Goal: Information Seeking & Learning: Check status

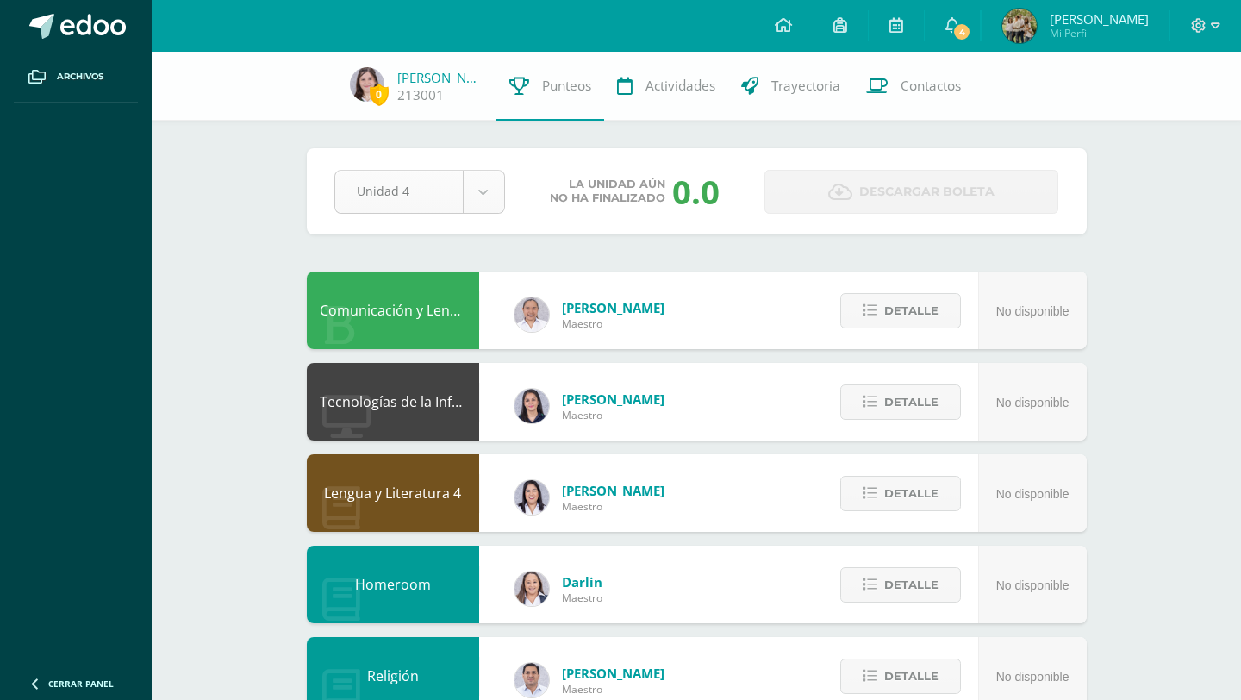
click at [474, 197] on body "Archivos Cerrar panel Configuración Cerrar sesión Raúl Enrique Mi Perfil 4 4 Av…" at bounding box center [620, 694] width 1241 height 1389
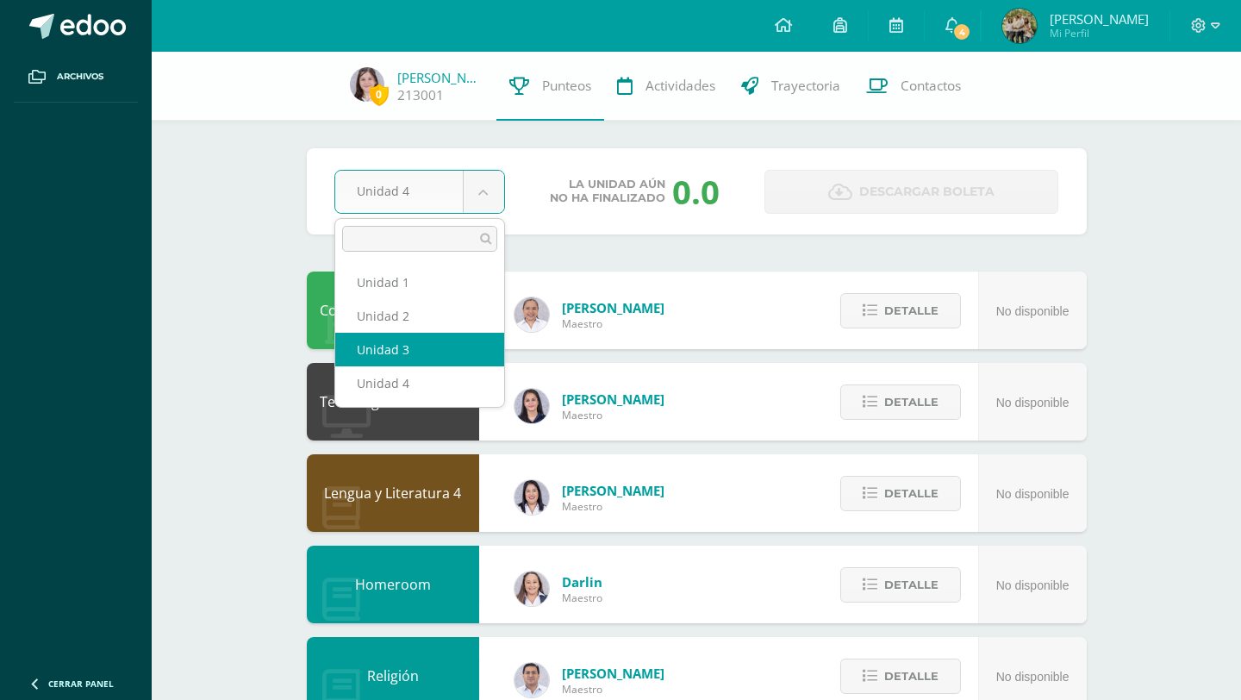
select select "Unidad 3"
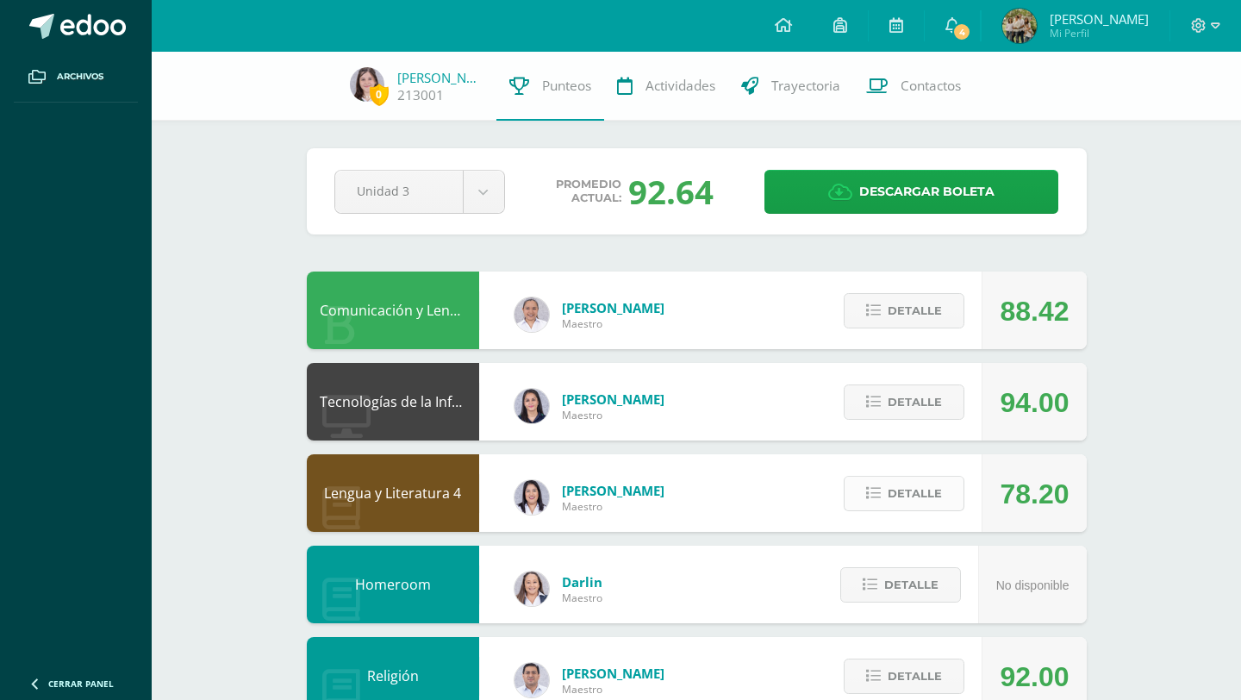
click at [893, 495] on span "Detalle" at bounding box center [915, 494] width 54 height 32
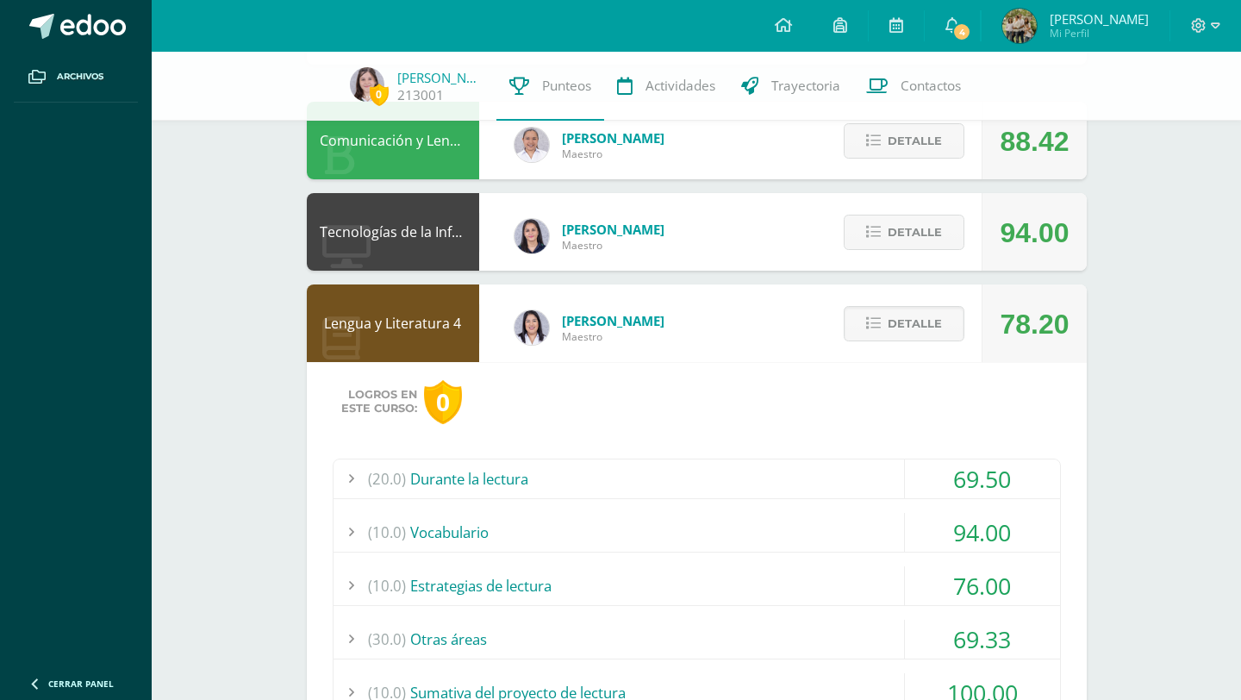
scroll to position [240, 0]
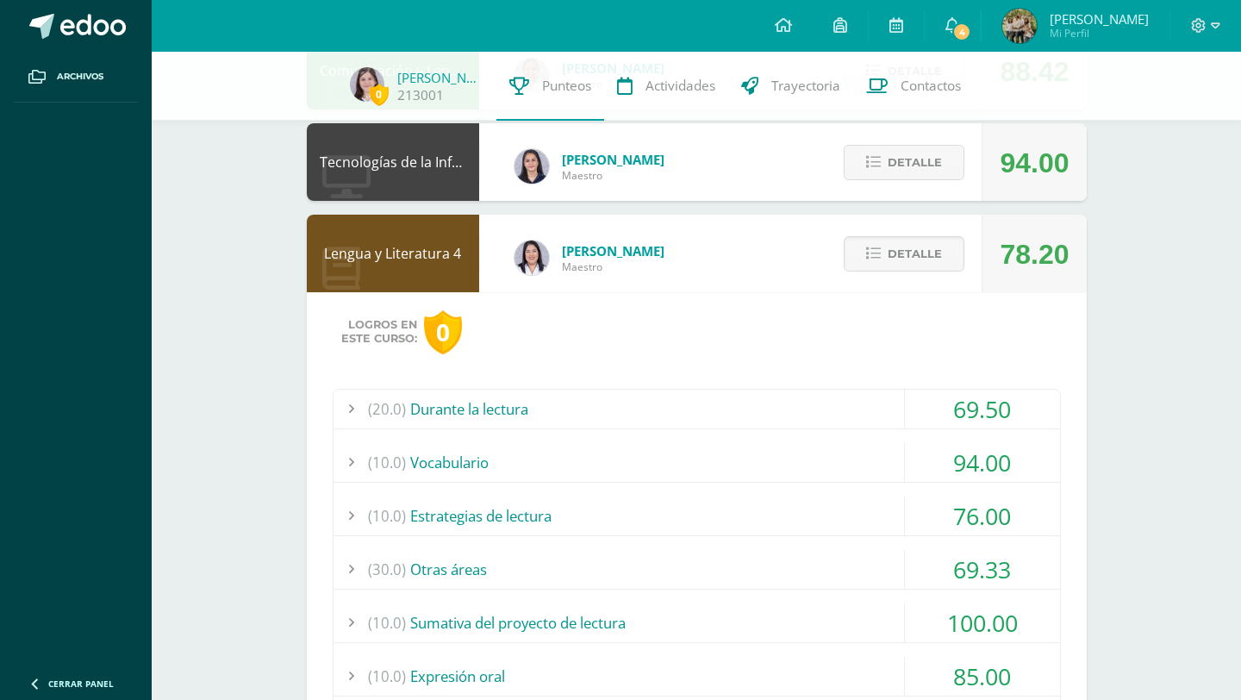
click at [771, 411] on div "(20.0) Durante la lectura" at bounding box center [697, 409] width 727 height 39
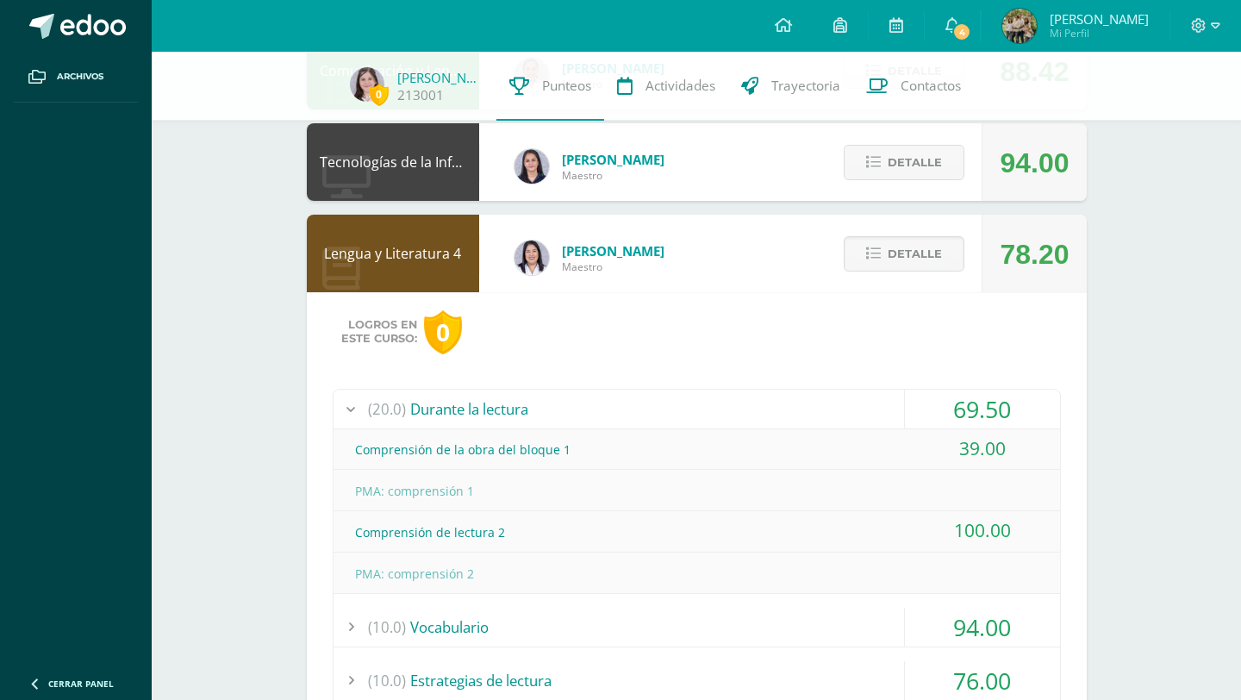
click at [771, 410] on div "(20.0) Durante la lectura" at bounding box center [697, 409] width 727 height 39
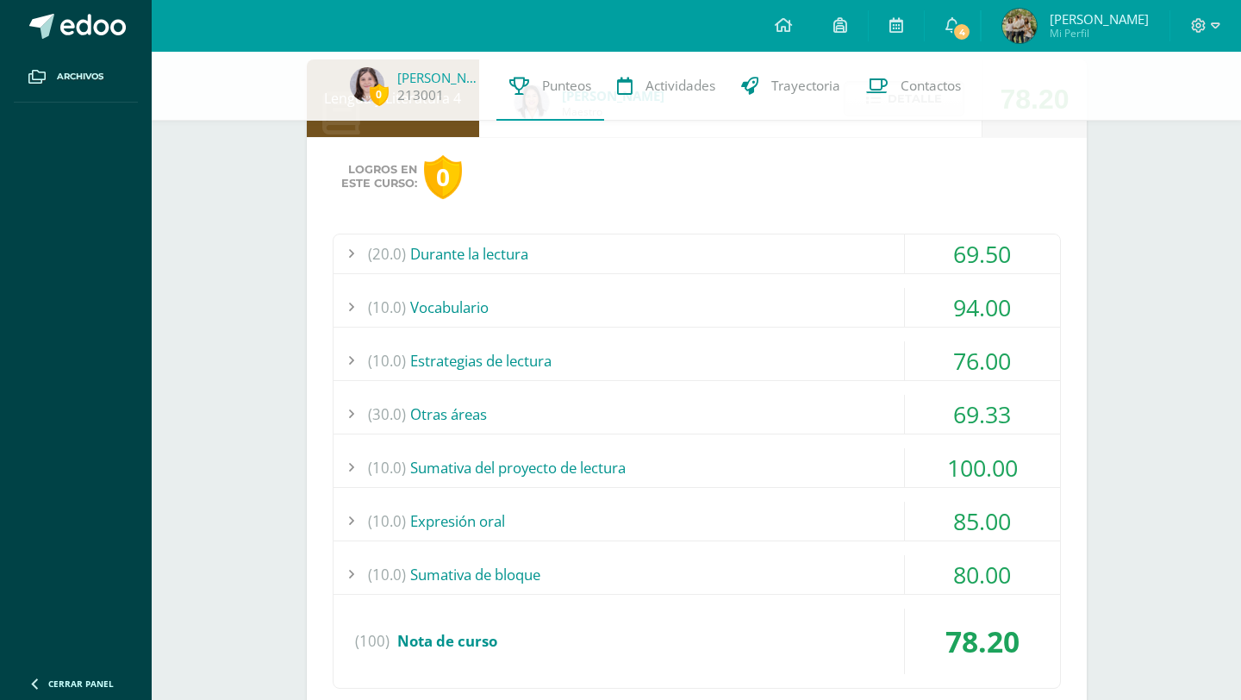
scroll to position [466, 0]
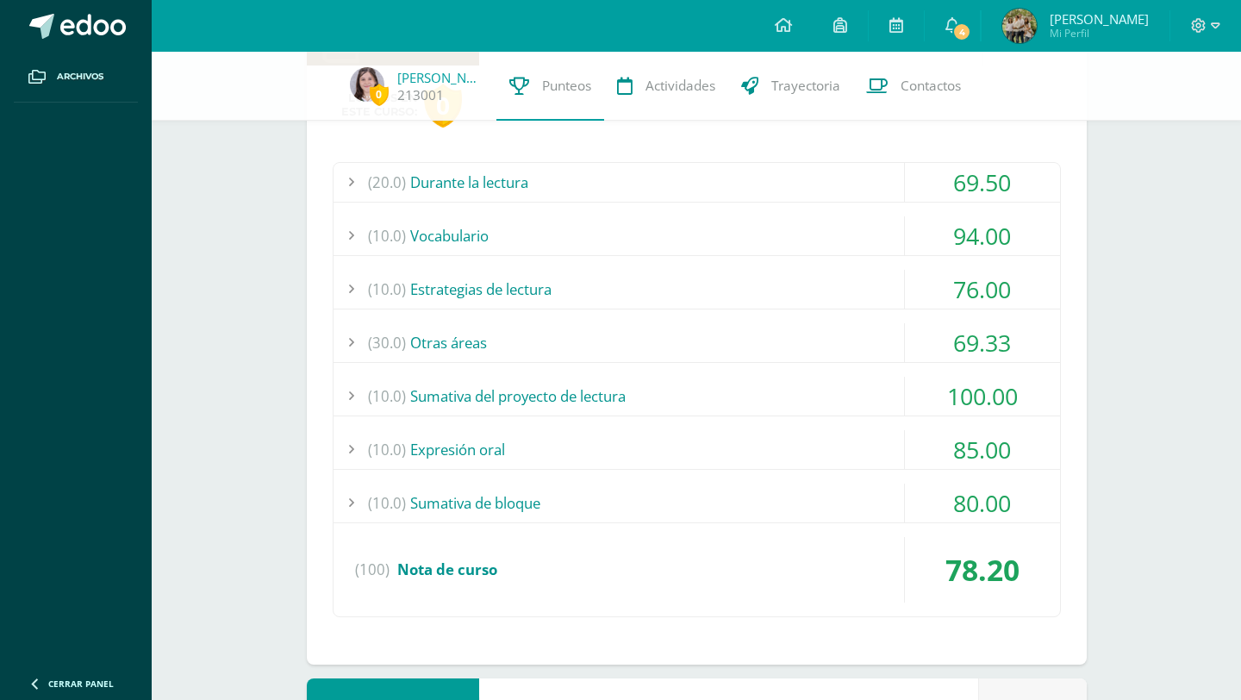
click at [756, 332] on div "(30.0) Otras áreas" at bounding box center [697, 342] width 727 height 39
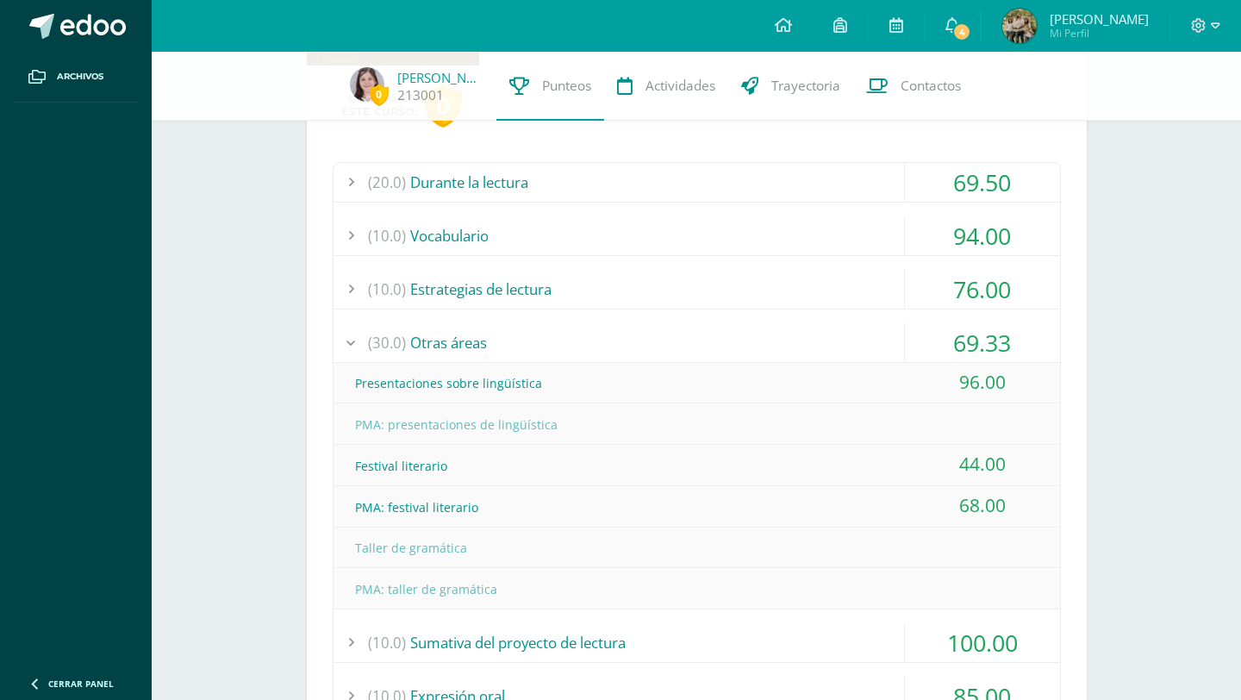
click at [608, 351] on div "(30.0) Otras áreas" at bounding box center [697, 342] width 727 height 39
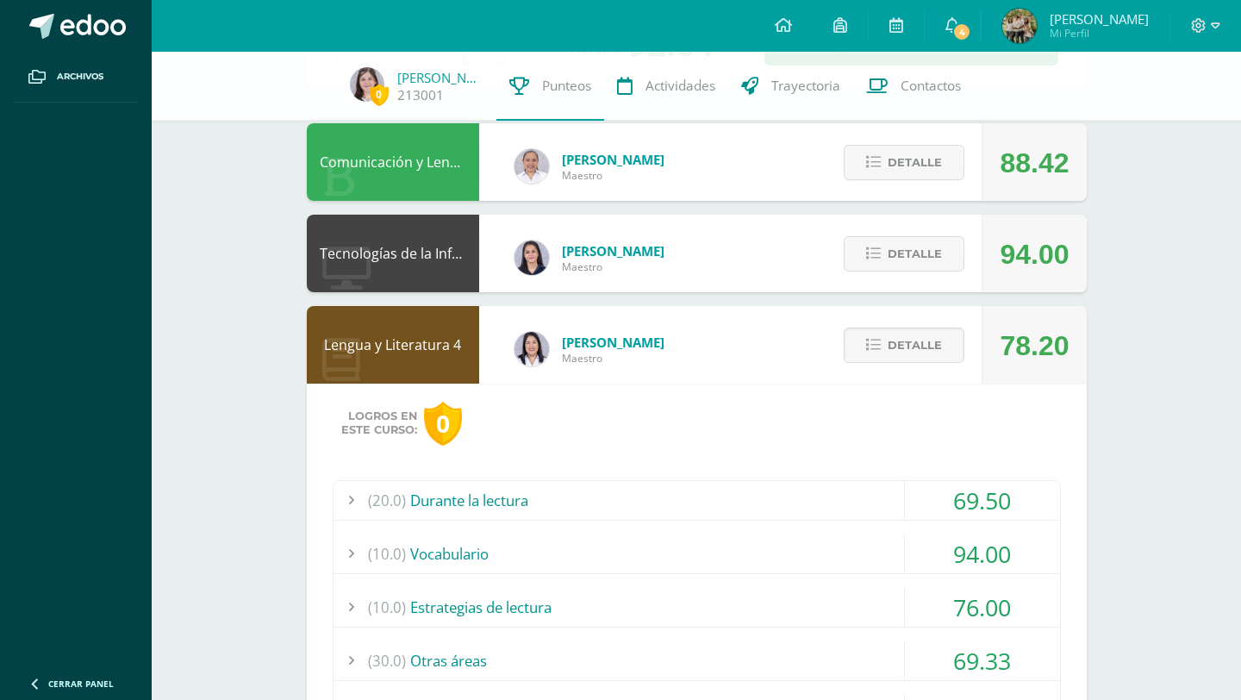
scroll to position [136, 0]
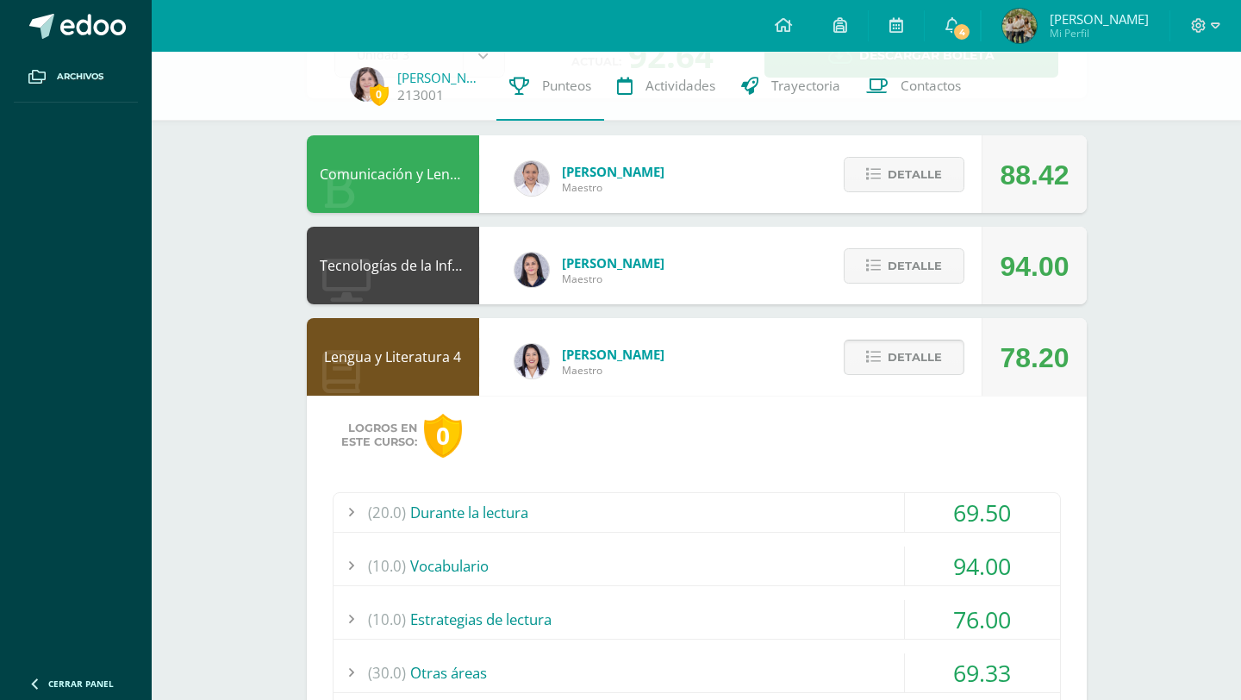
click at [902, 353] on span "Detalle" at bounding box center [915, 357] width 54 height 32
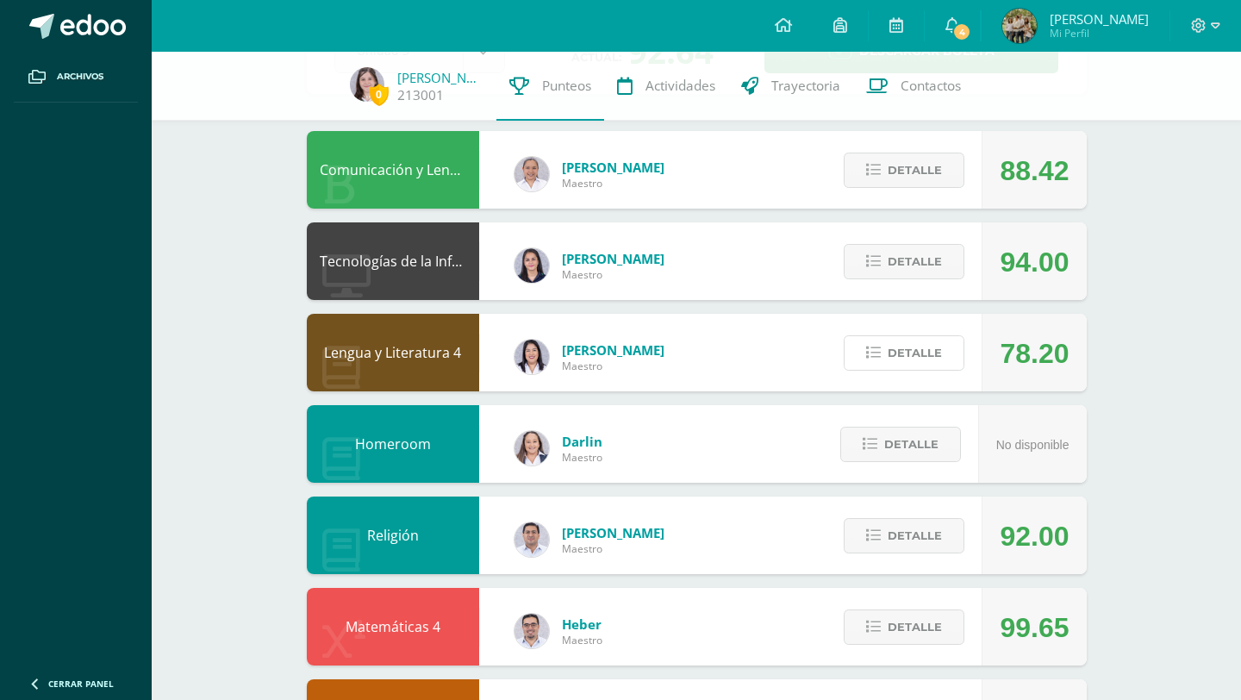
scroll to position [128, 0]
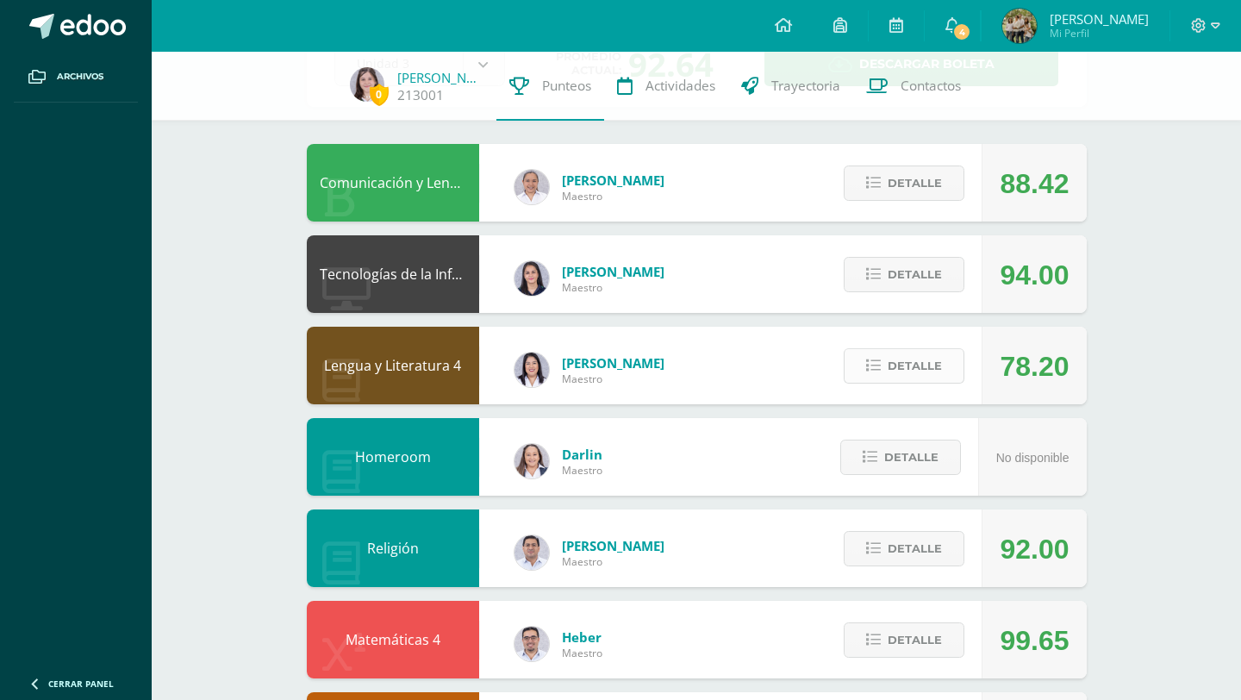
click at [904, 373] on span "Detalle" at bounding box center [915, 366] width 54 height 32
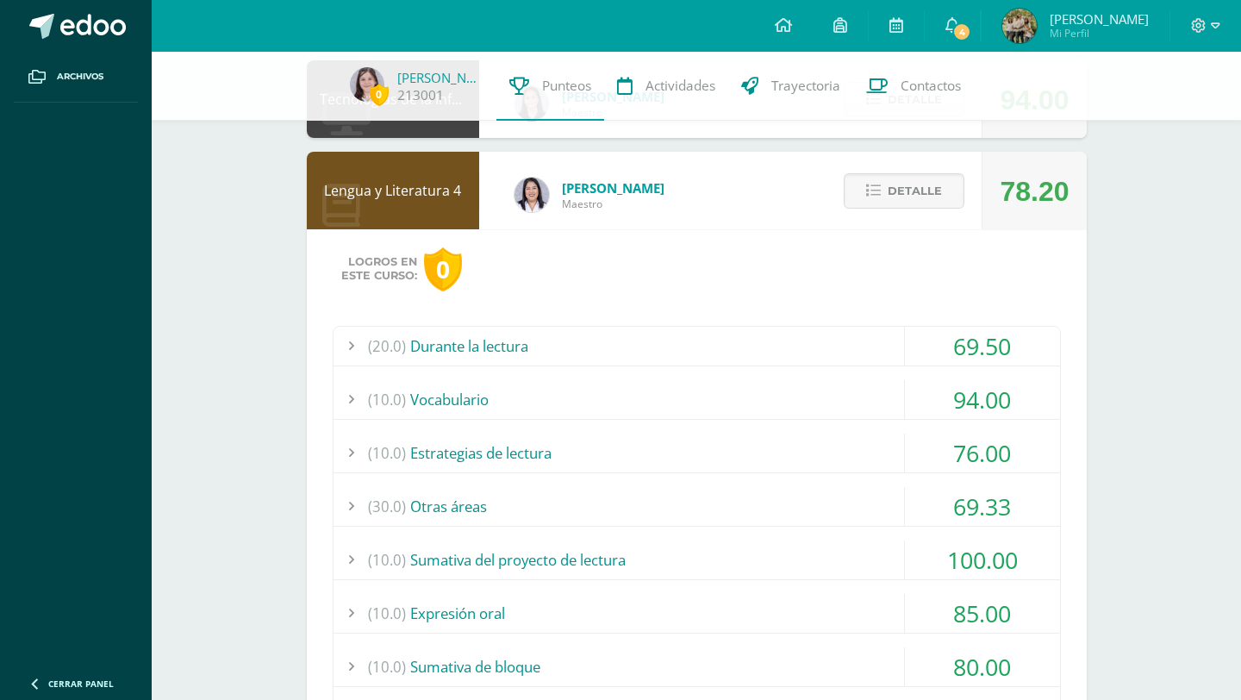
scroll to position [312, 0]
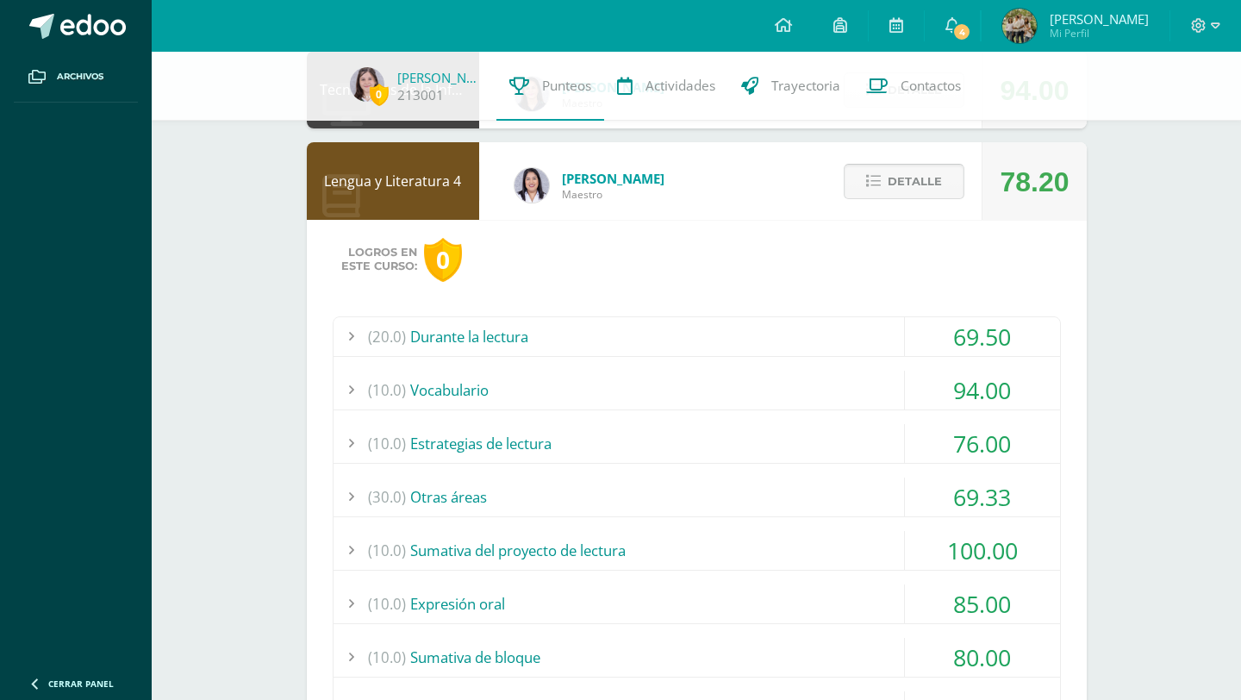
click at [884, 195] on button "Detalle" at bounding box center [904, 181] width 121 height 35
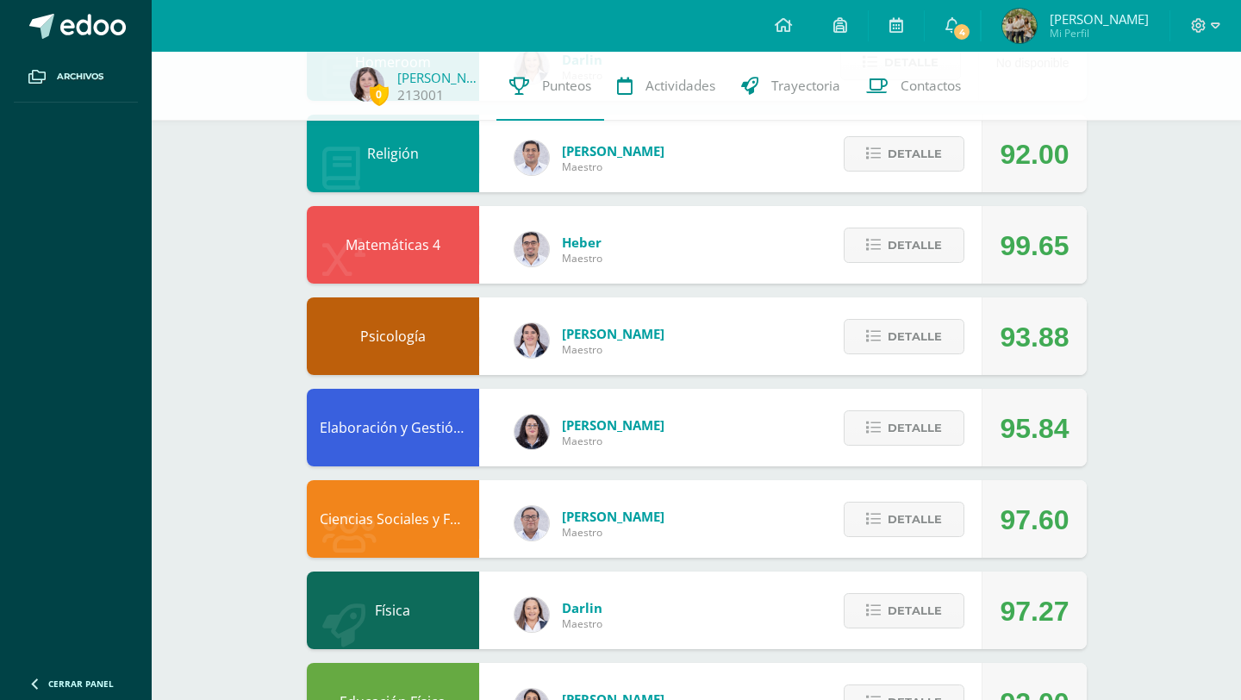
scroll to position [534, 0]
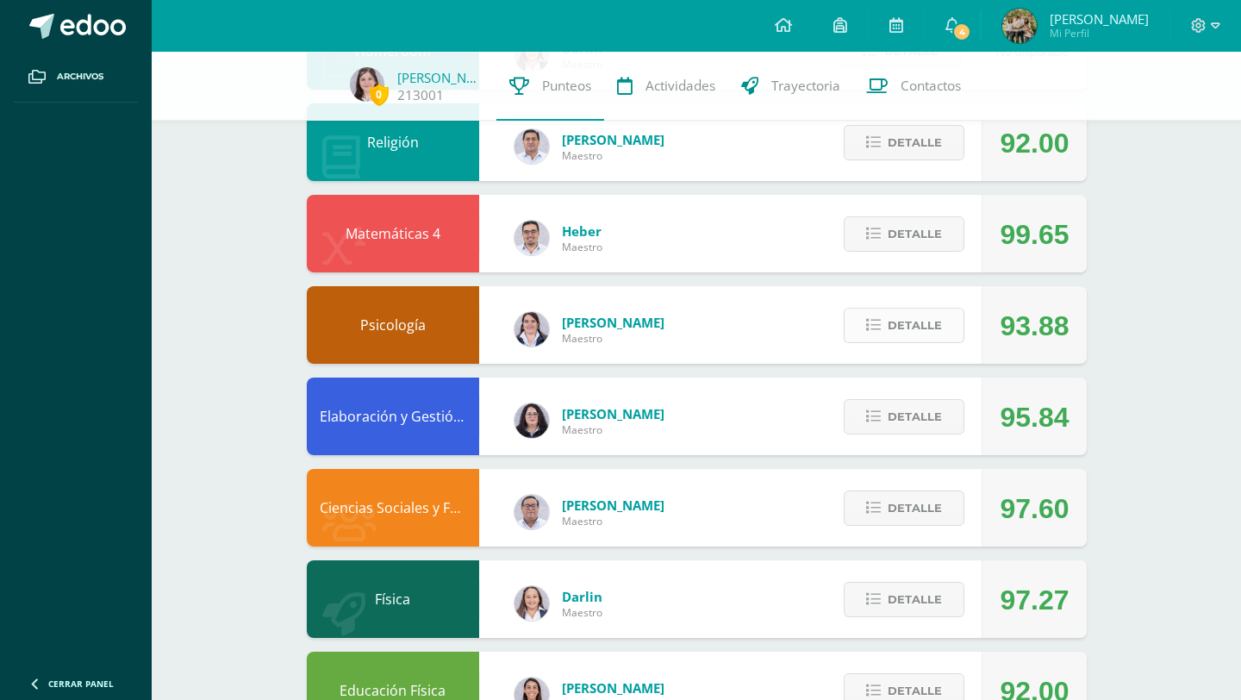
click at [902, 330] on span "Detalle" at bounding box center [915, 325] width 54 height 32
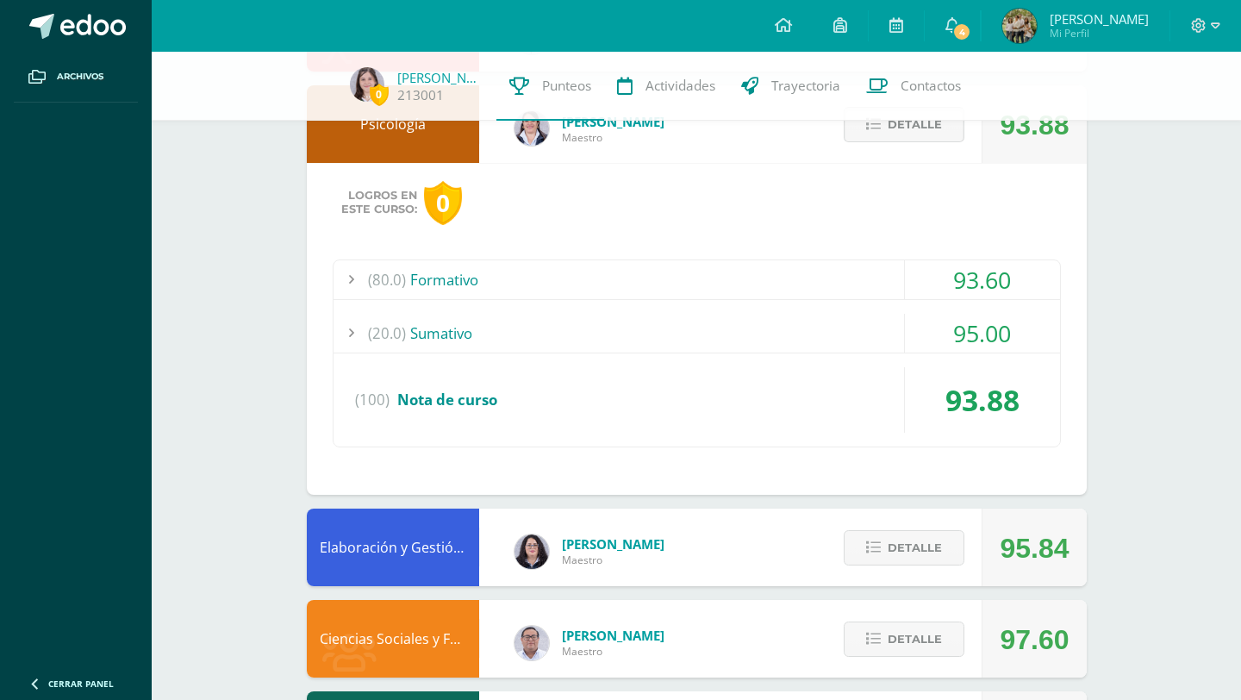
scroll to position [745, 0]
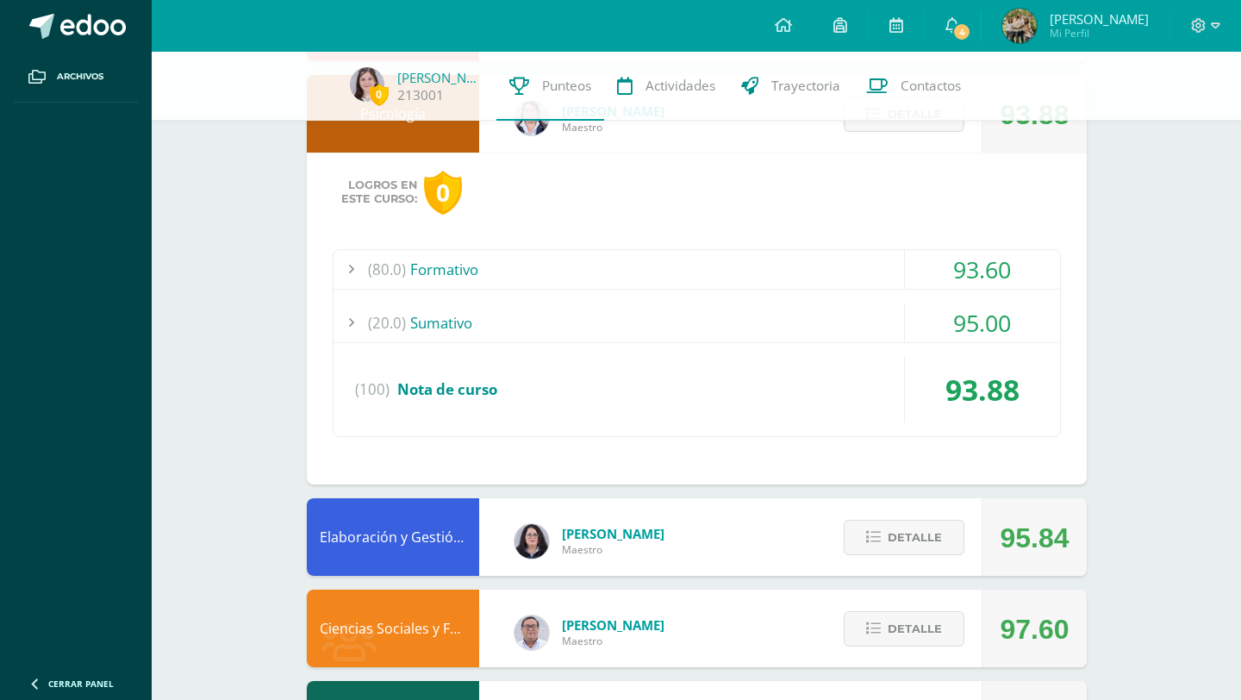
click at [841, 241] on div "Logros en este curso: 0 (80.0) Formativo 93.60 Laboratorio disección del cerebro" at bounding box center [697, 319] width 780 height 332
click at [841, 265] on div "(80.0) Formativo" at bounding box center [697, 269] width 727 height 39
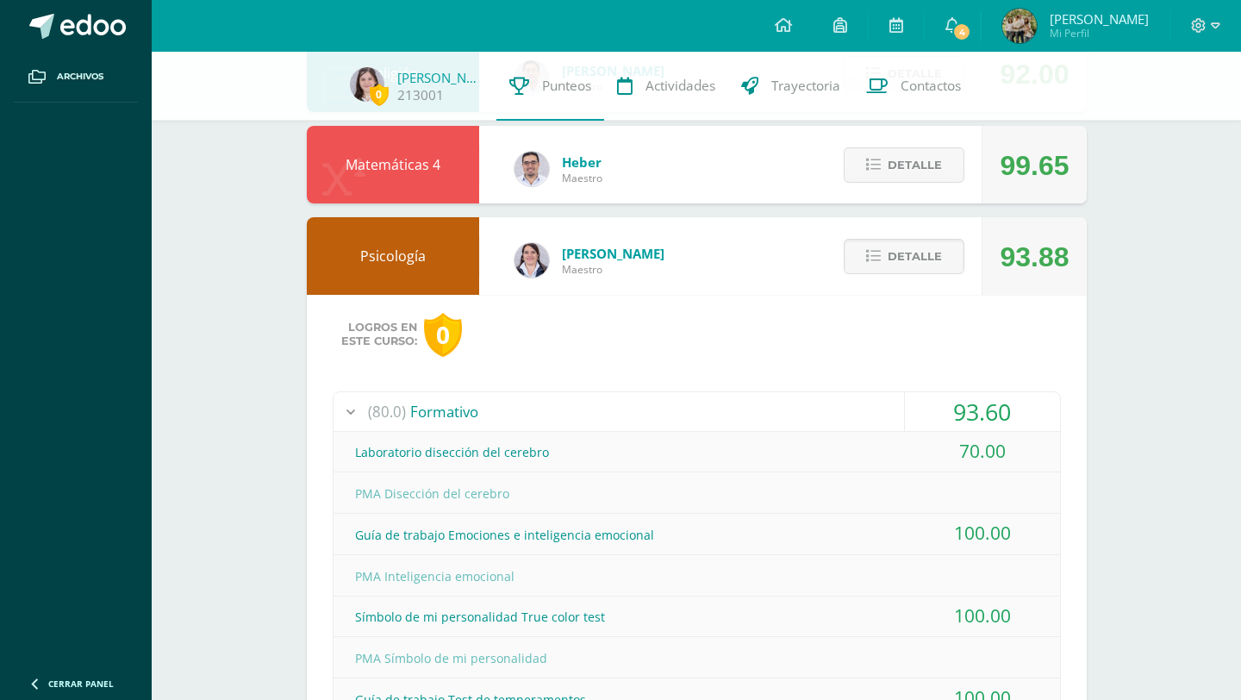
scroll to position [597, 0]
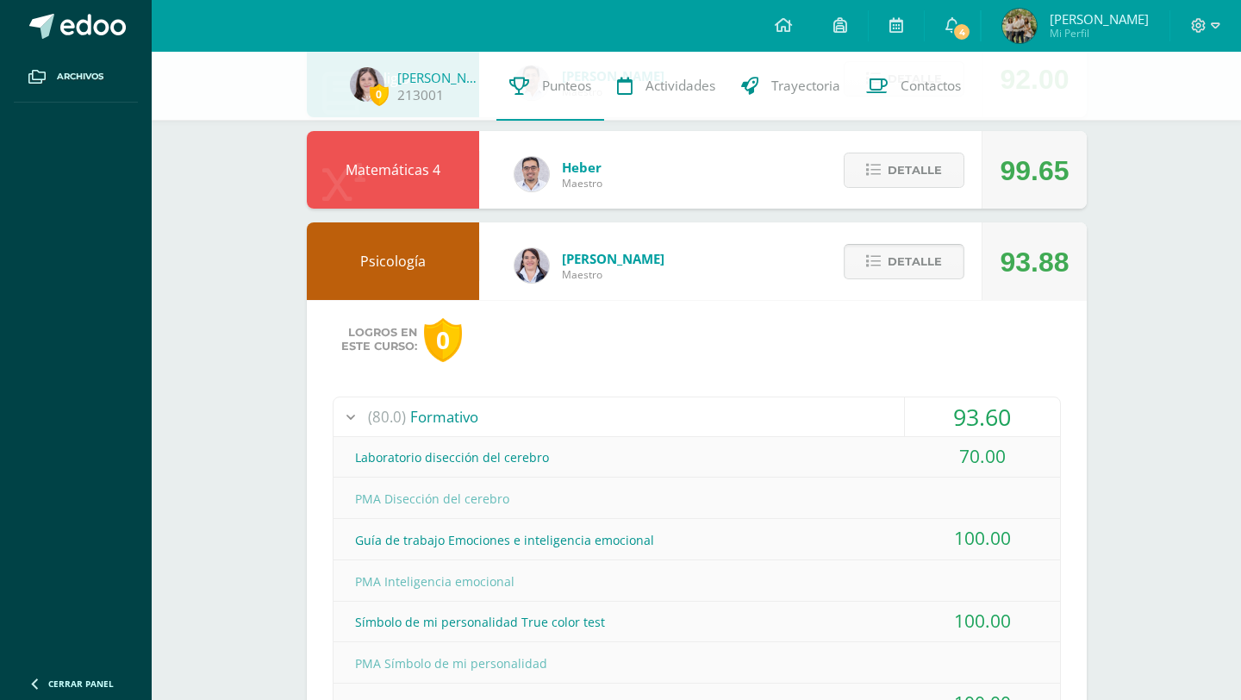
click at [908, 266] on span "Detalle" at bounding box center [915, 262] width 54 height 32
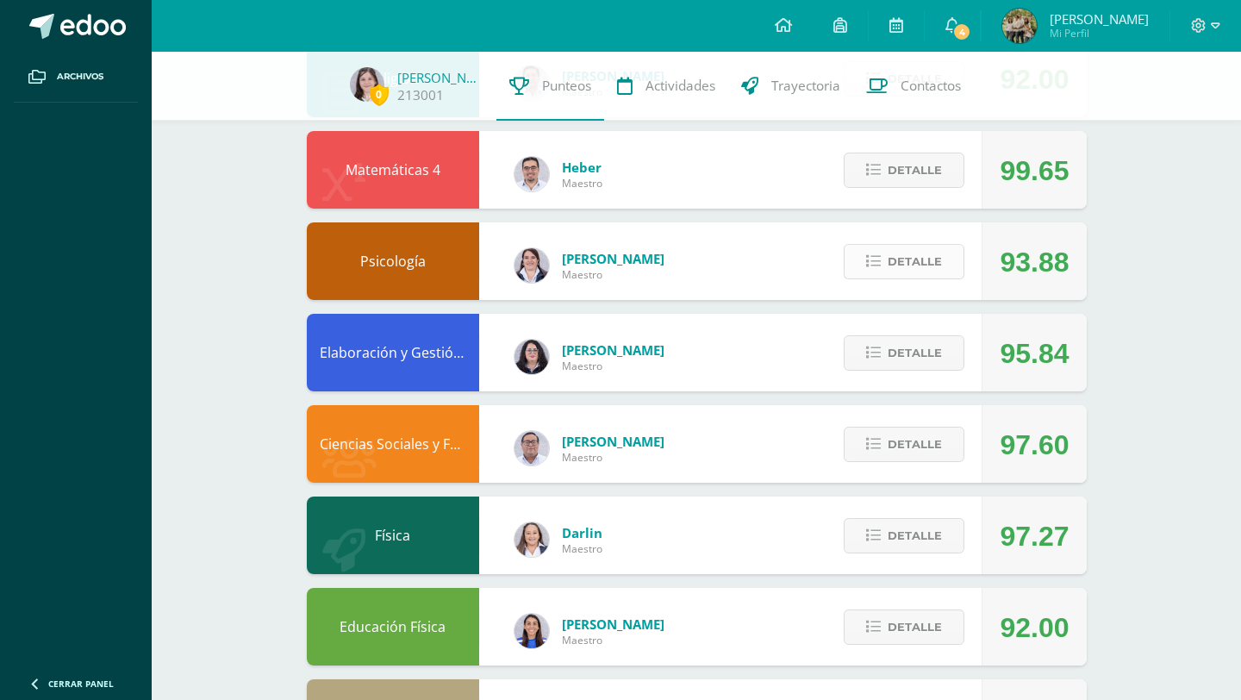
click at [908, 266] on span "Detalle" at bounding box center [915, 262] width 54 height 32
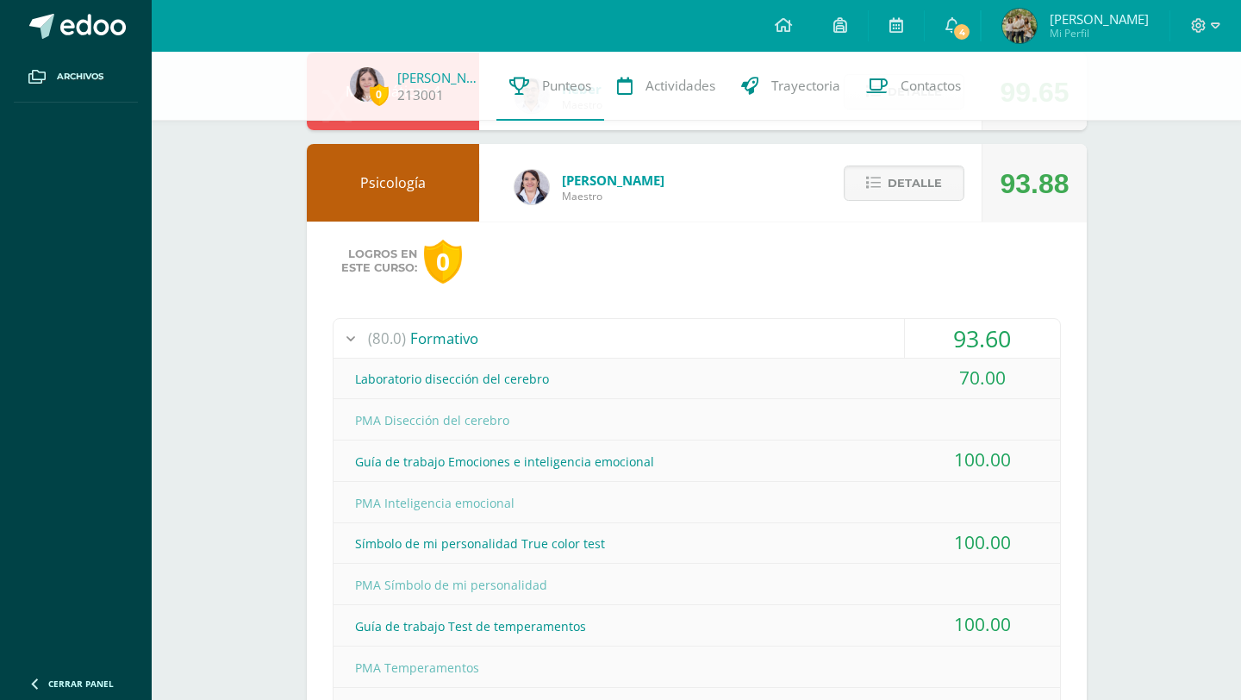
scroll to position [571, 0]
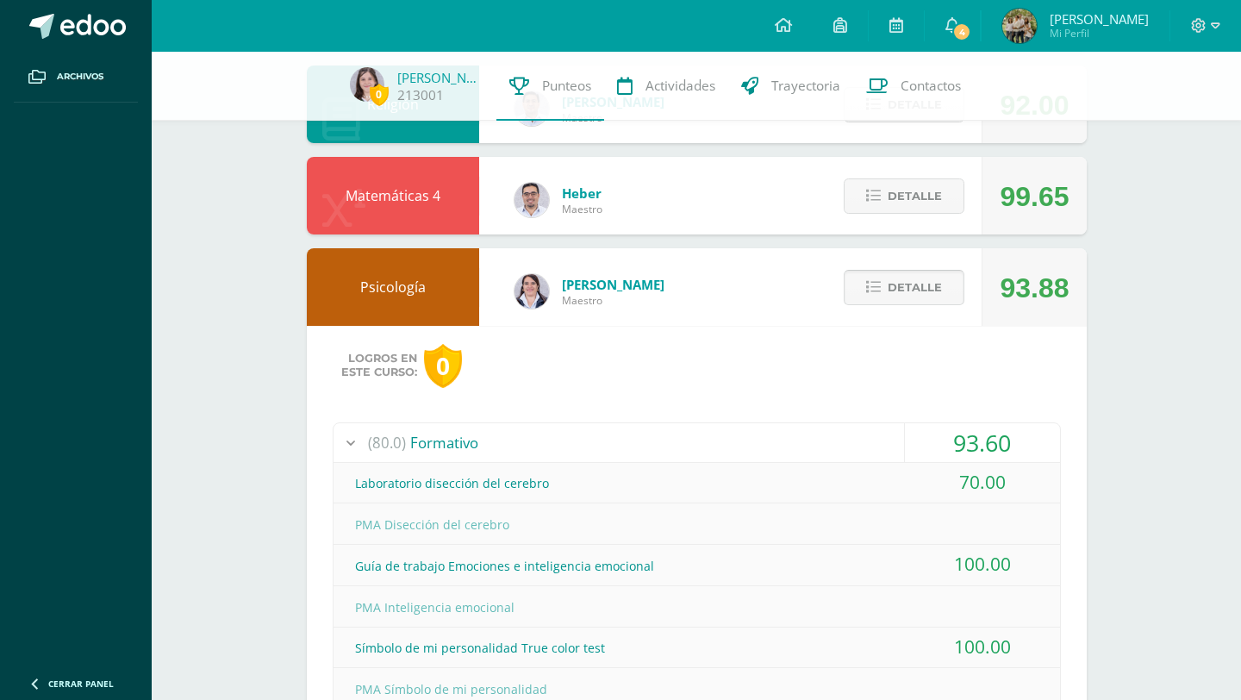
click at [913, 294] on span "Detalle" at bounding box center [915, 288] width 54 height 32
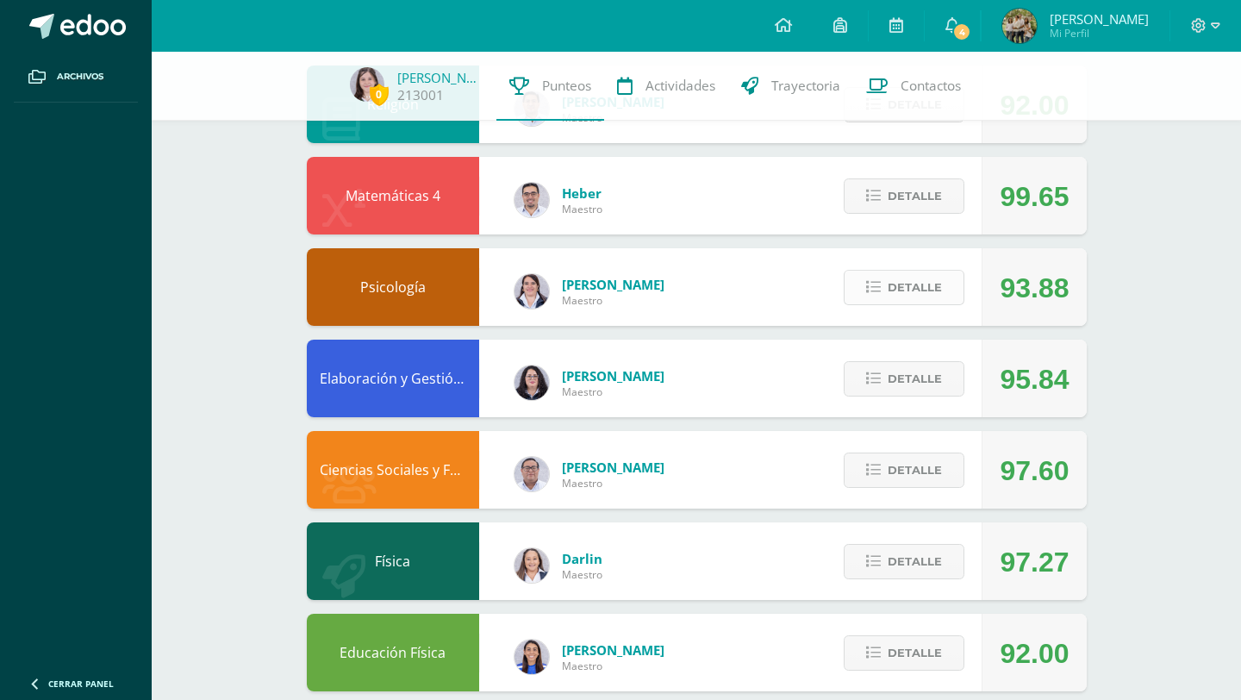
scroll to position [689, 0]
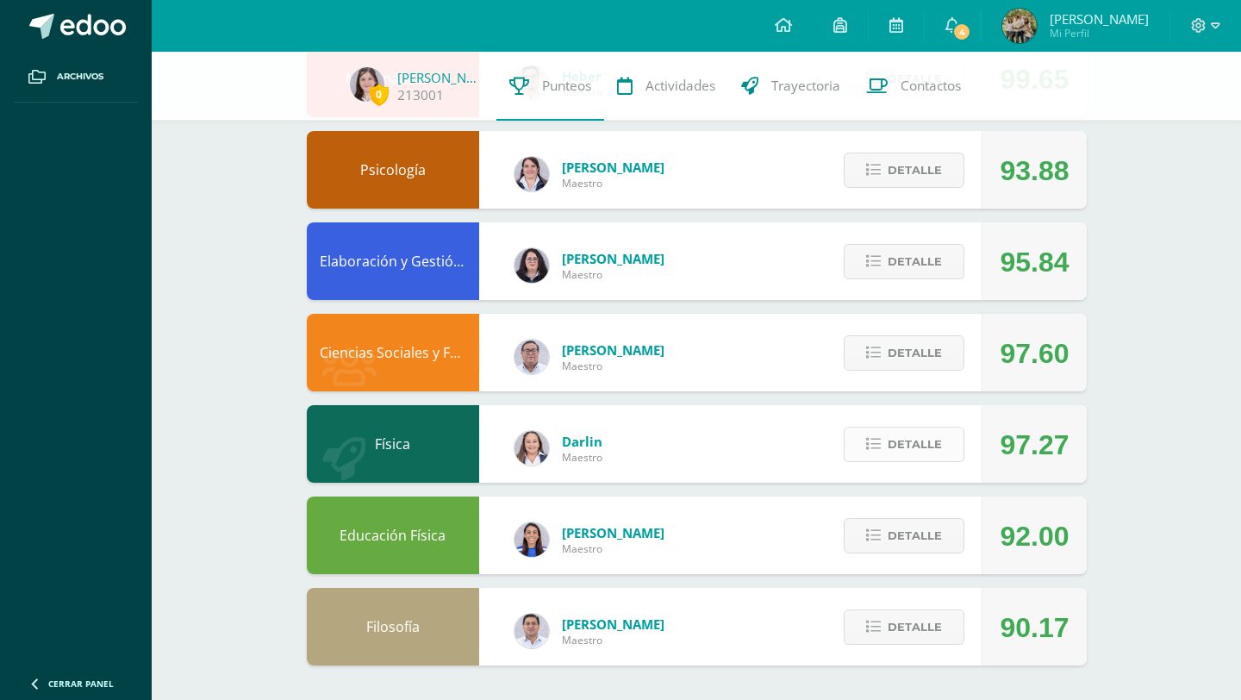
click at [897, 443] on span "Detalle" at bounding box center [915, 444] width 54 height 32
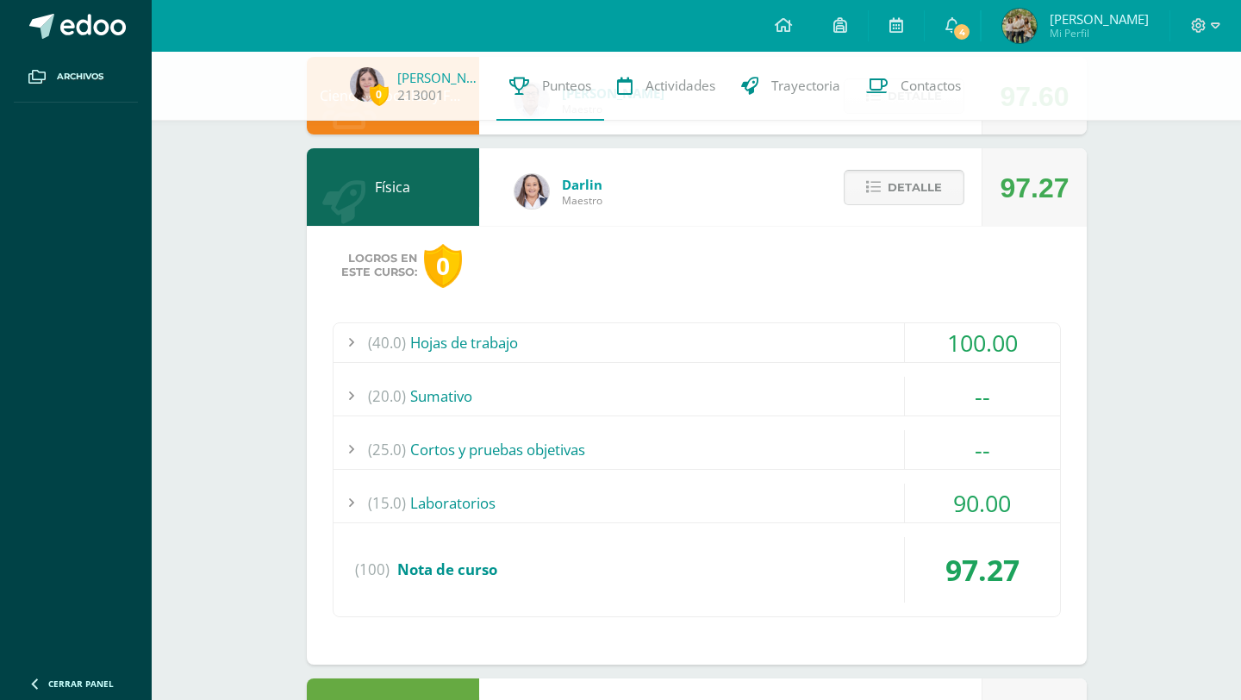
scroll to position [1127, 0]
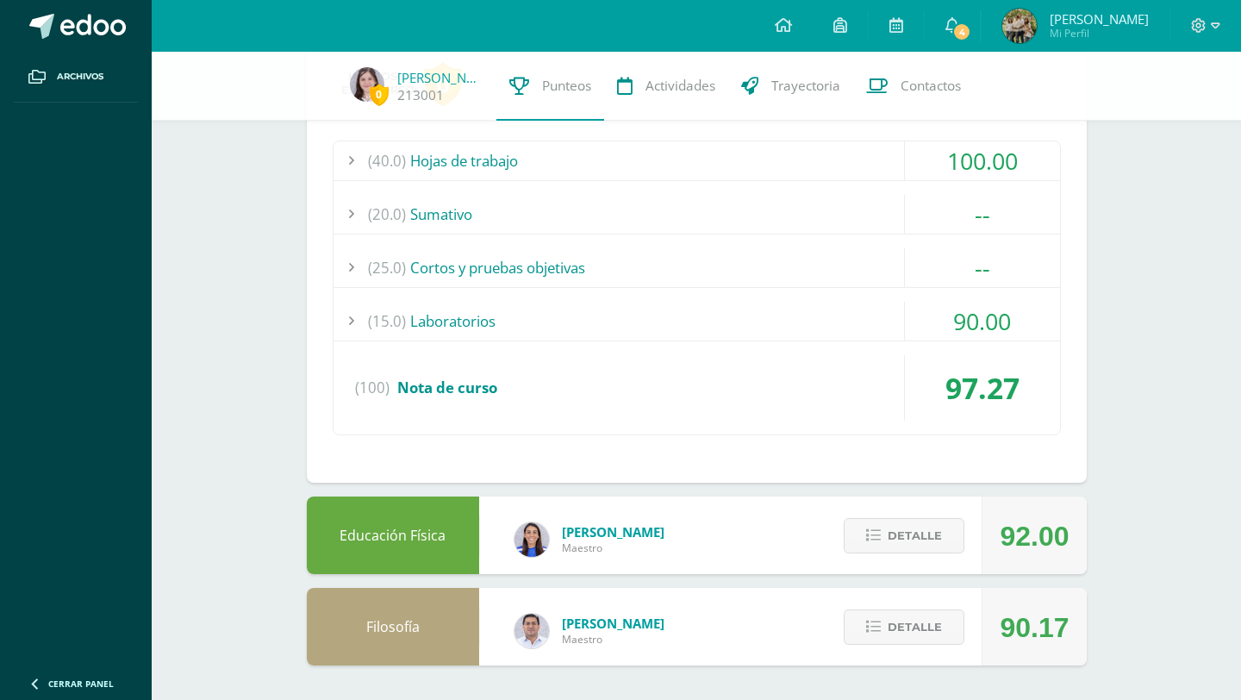
click at [736, 212] on div "(20.0) Sumativo" at bounding box center [697, 214] width 727 height 39
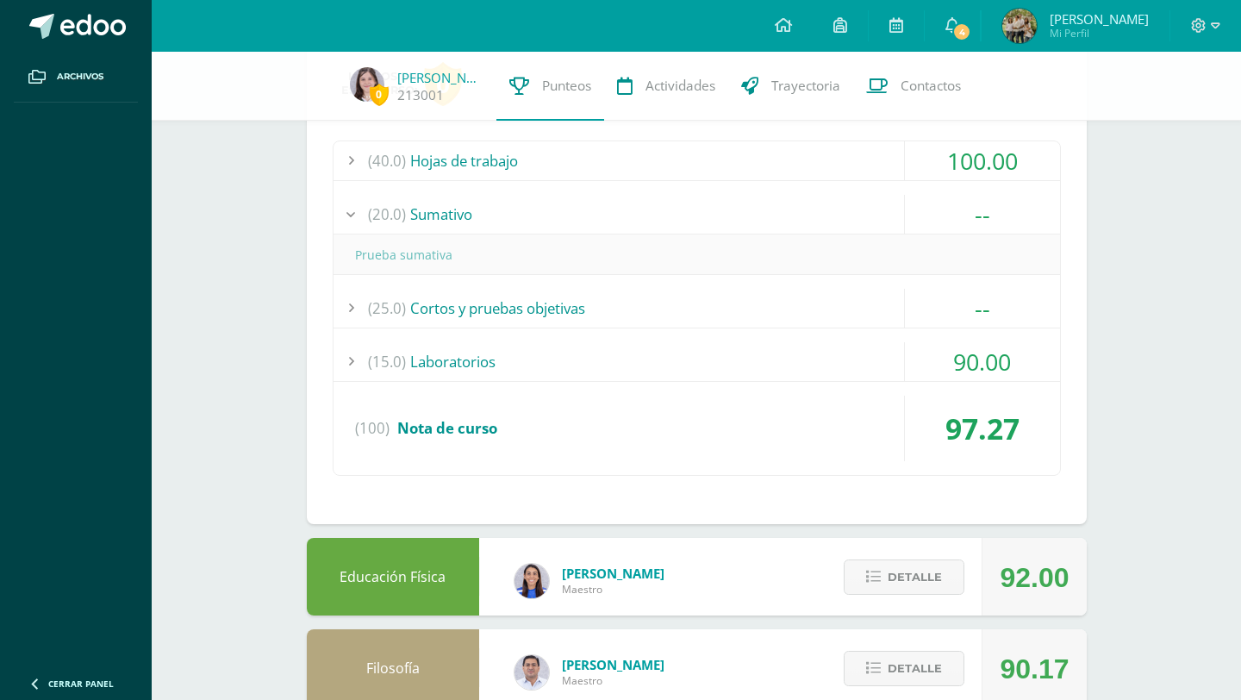
click at [736, 212] on div "(20.0) Sumativo" at bounding box center [697, 214] width 727 height 39
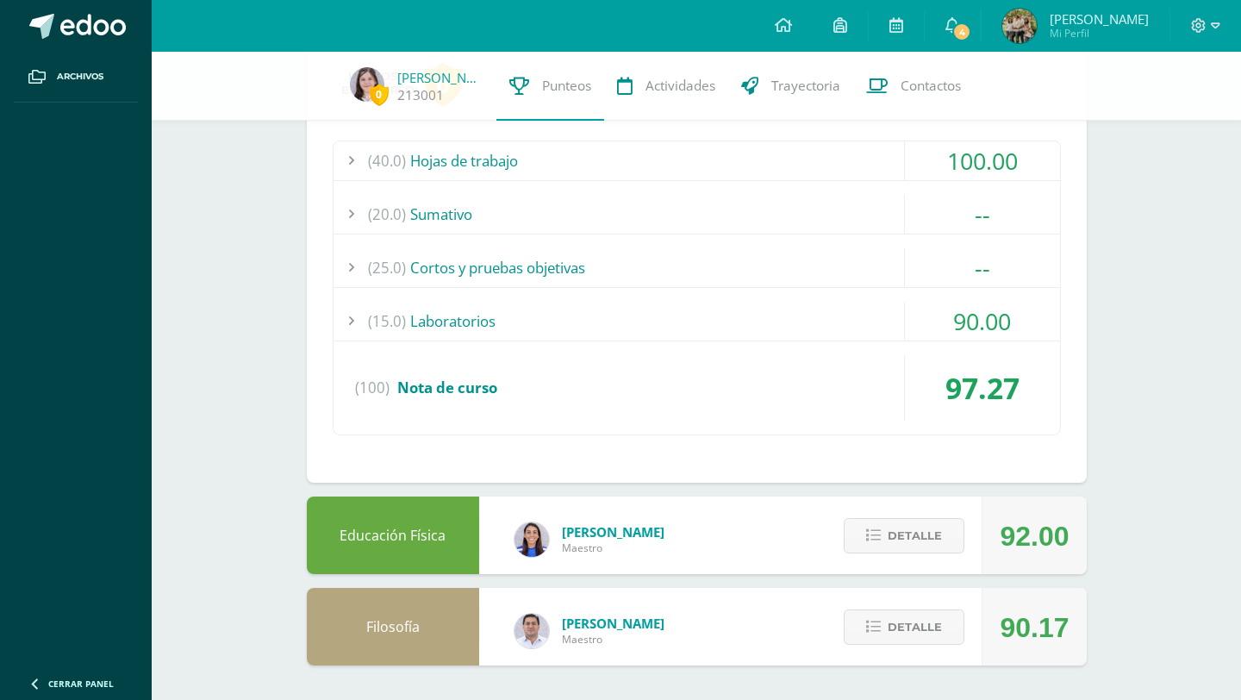
click at [715, 262] on div "(25.0) Cortos y pruebas objetivas" at bounding box center [697, 267] width 727 height 39
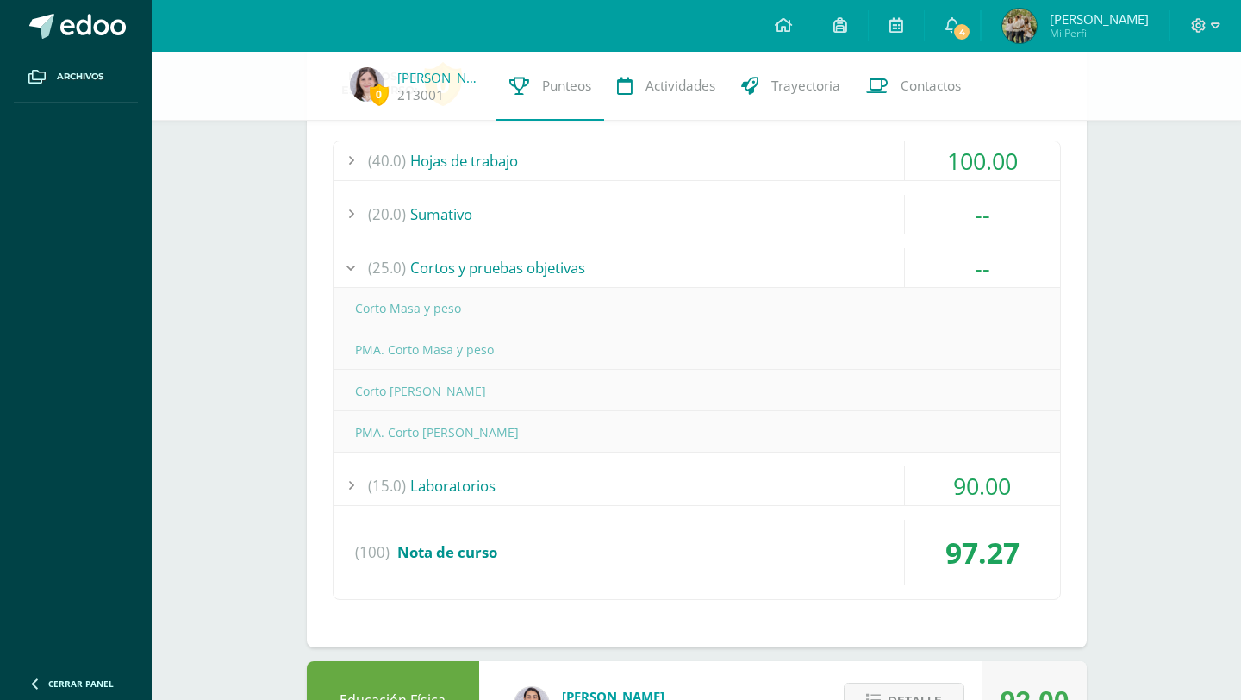
click at [715, 262] on div "(25.0) Cortos y pruebas objetivas" at bounding box center [697, 267] width 727 height 39
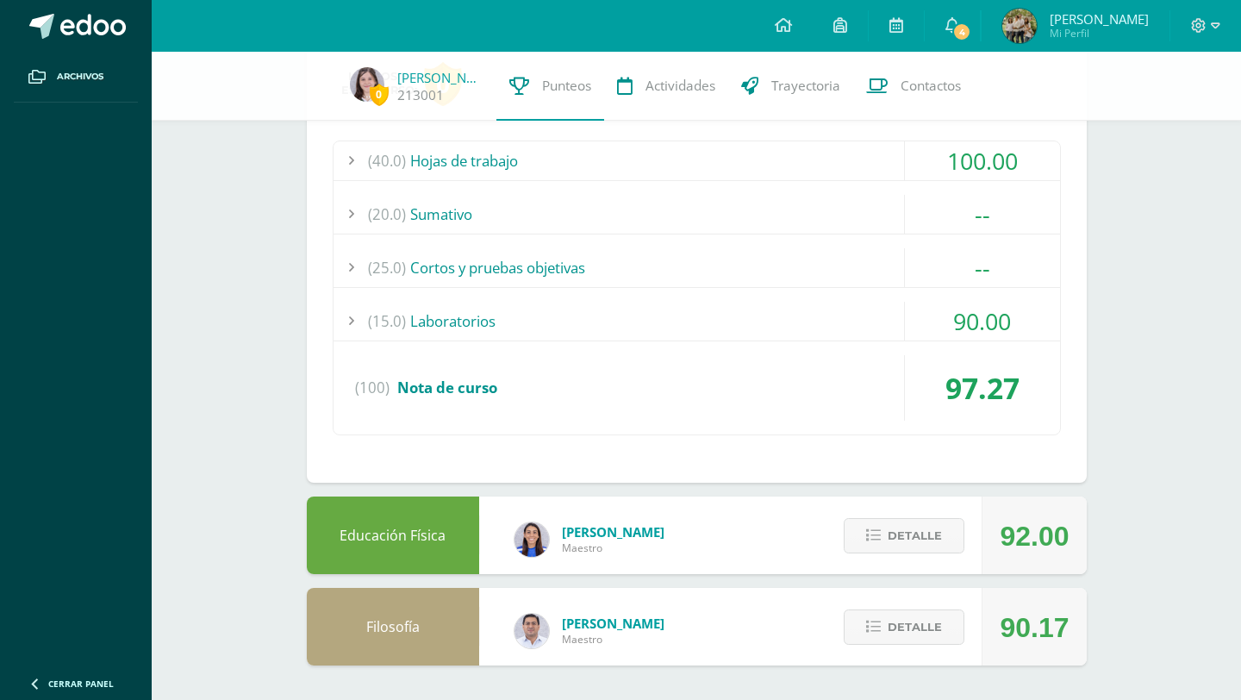
click at [592, 328] on div "(15.0) Laboratorios" at bounding box center [697, 321] width 727 height 39
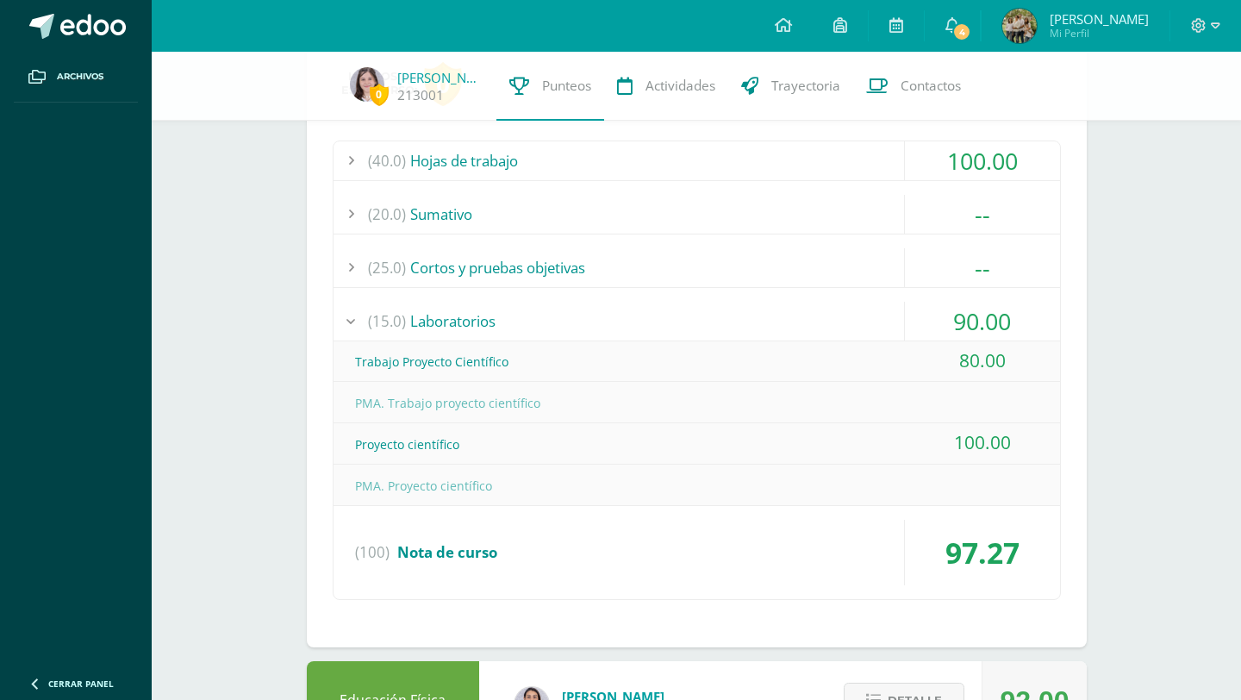
click at [591, 325] on div "(15.0) Laboratorios" at bounding box center [697, 321] width 727 height 39
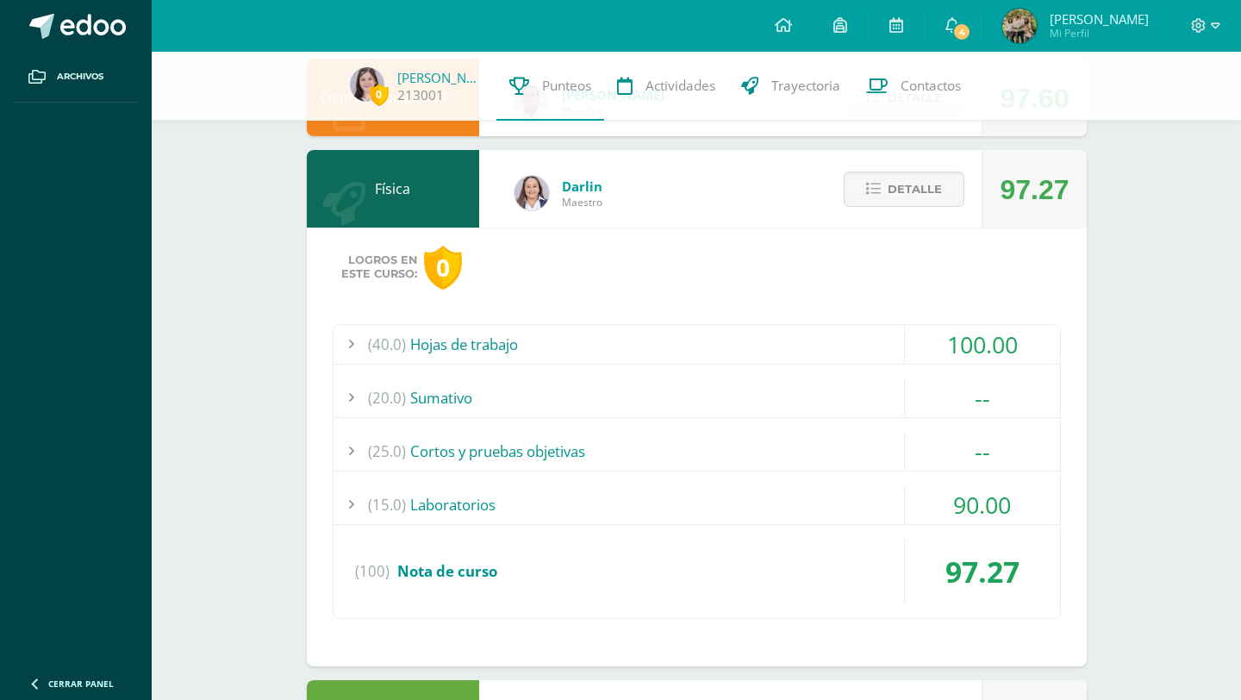
scroll to position [942, 0]
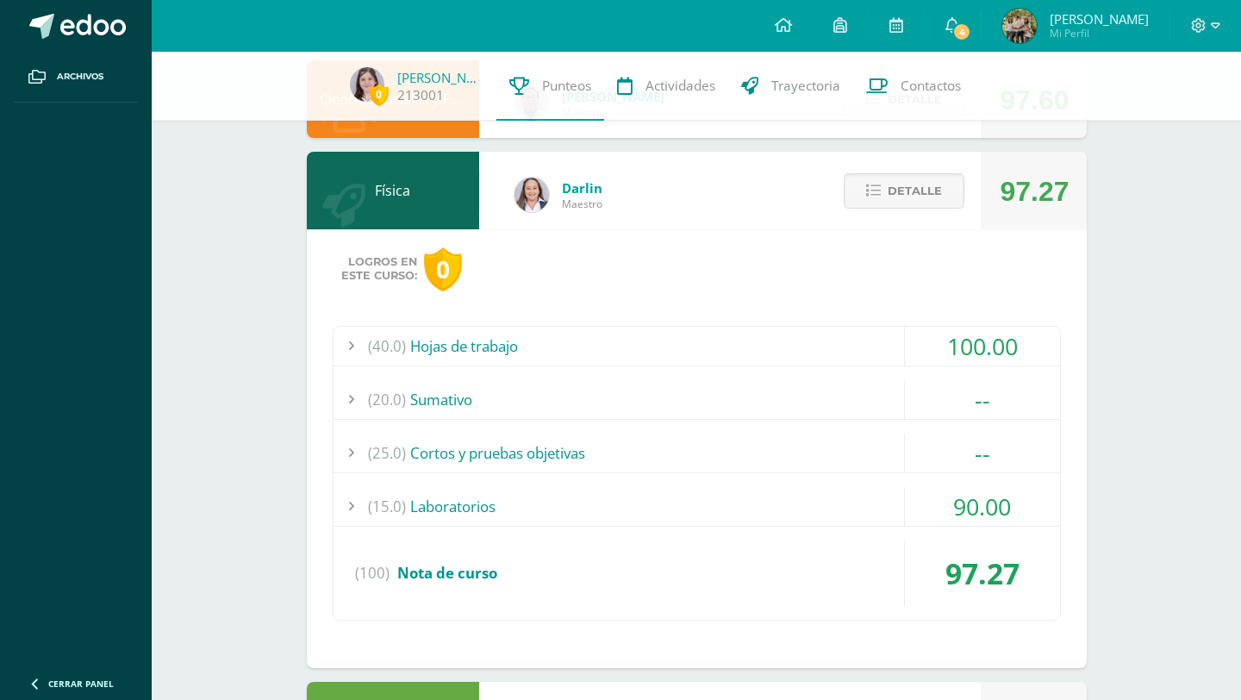
click at [711, 350] on div "(40.0) Hojas de trabajo" at bounding box center [697, 346] width 727 height 39
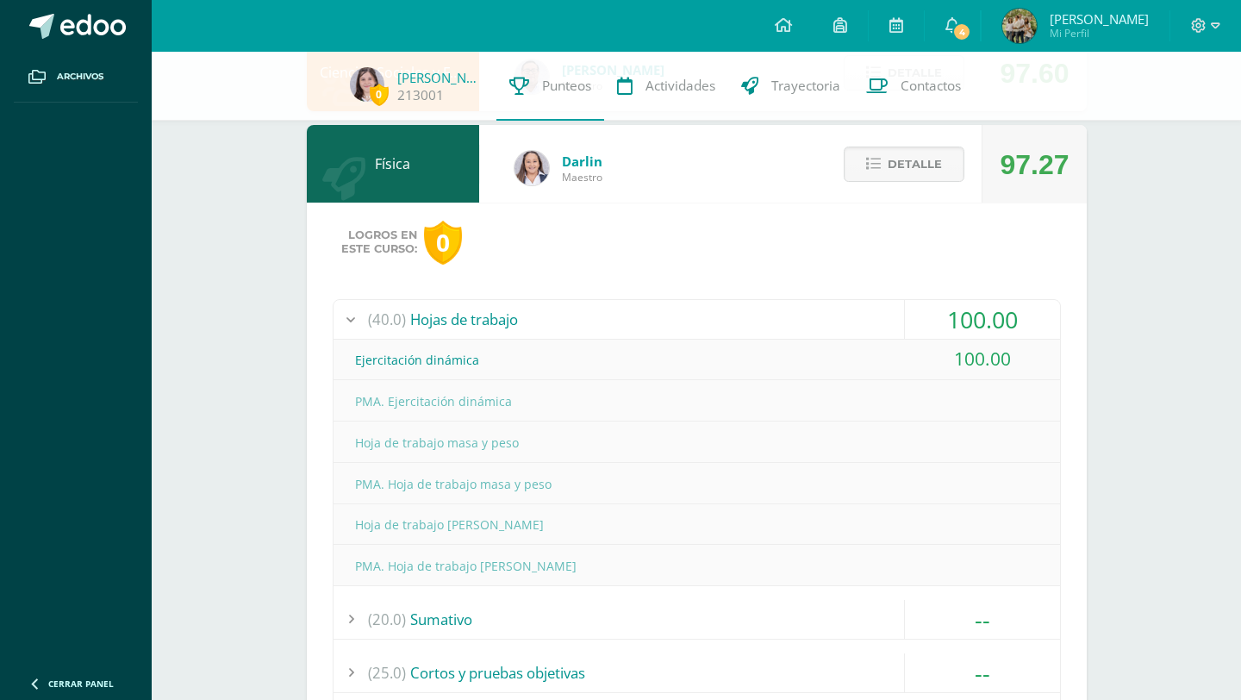
scroll to position [972, 0]
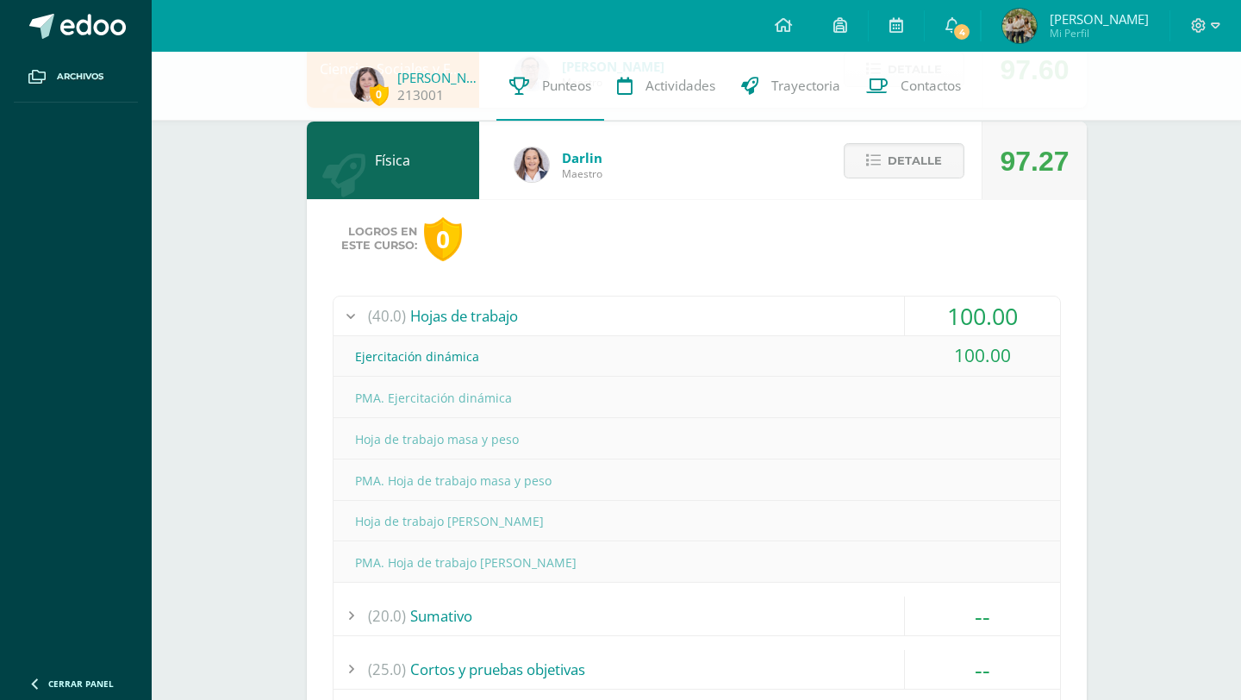
click at [747, 323] on div "(40.0) Hojas de trabajo" at bounding box center [697, 316] width 727 height 39
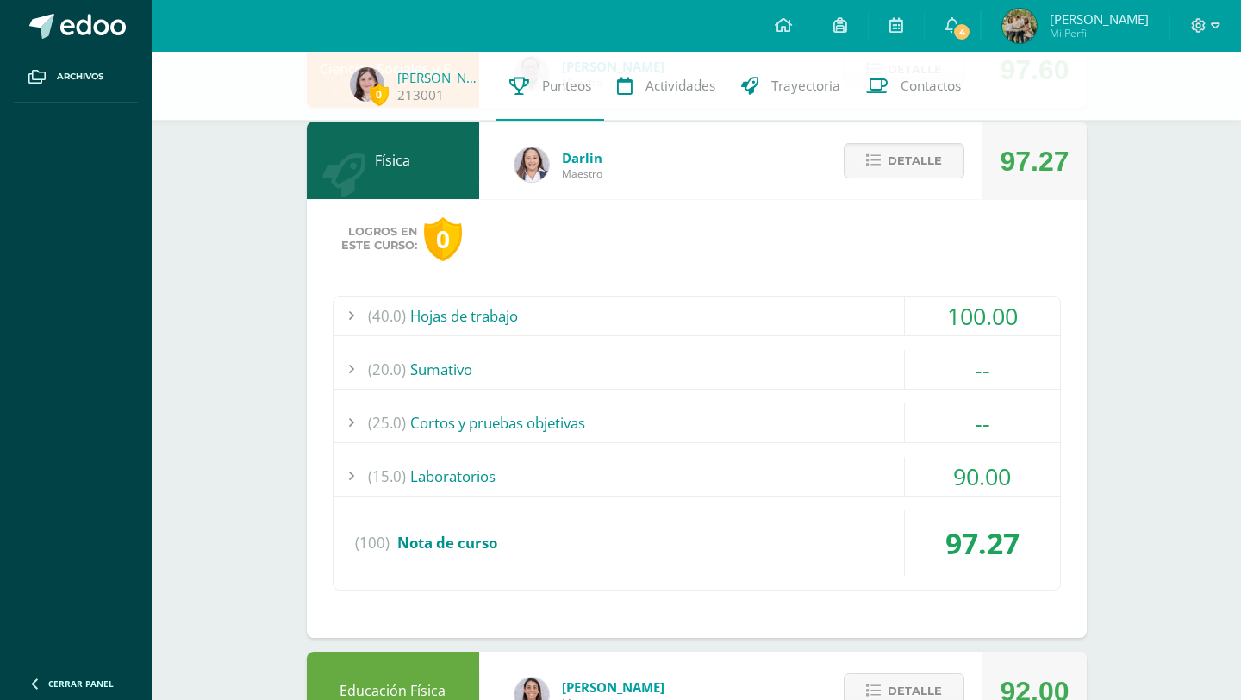
click at [494, 387] on div "(20.0) Sumativo" at bounding box center [697, 369] width 727 height 39
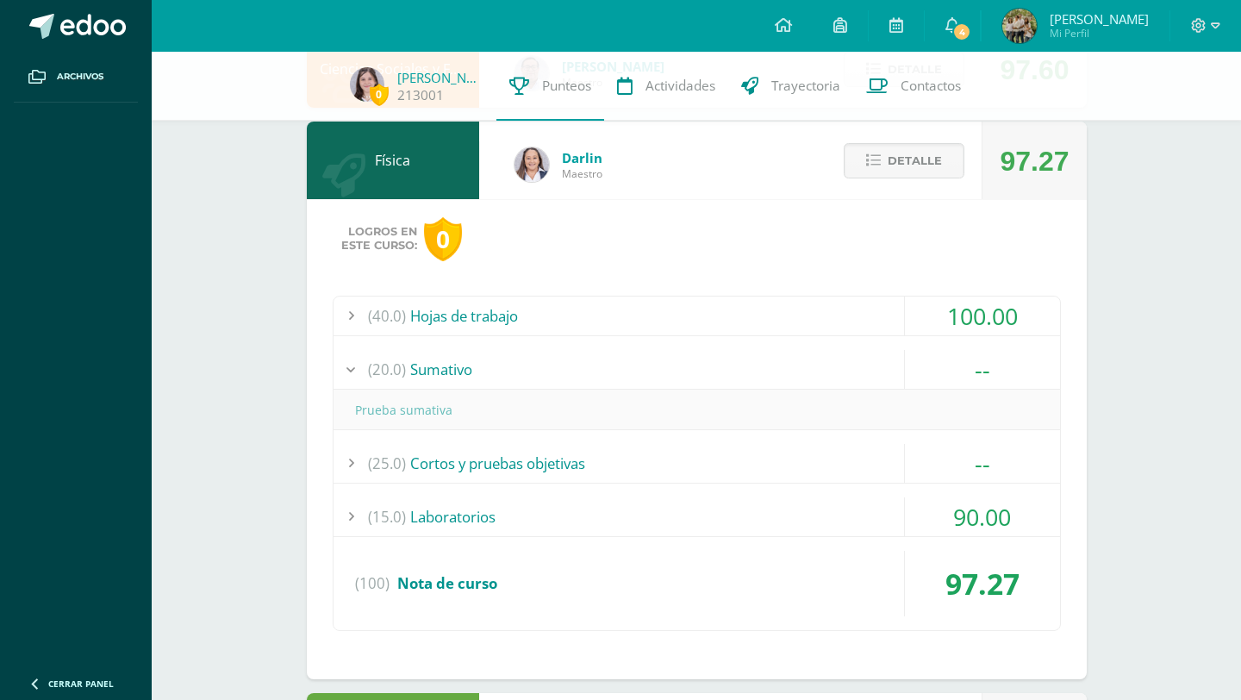
click at [490, 371] on div "(20.0) Sumativo" at bounding box center [697, 369] width 727 height 39
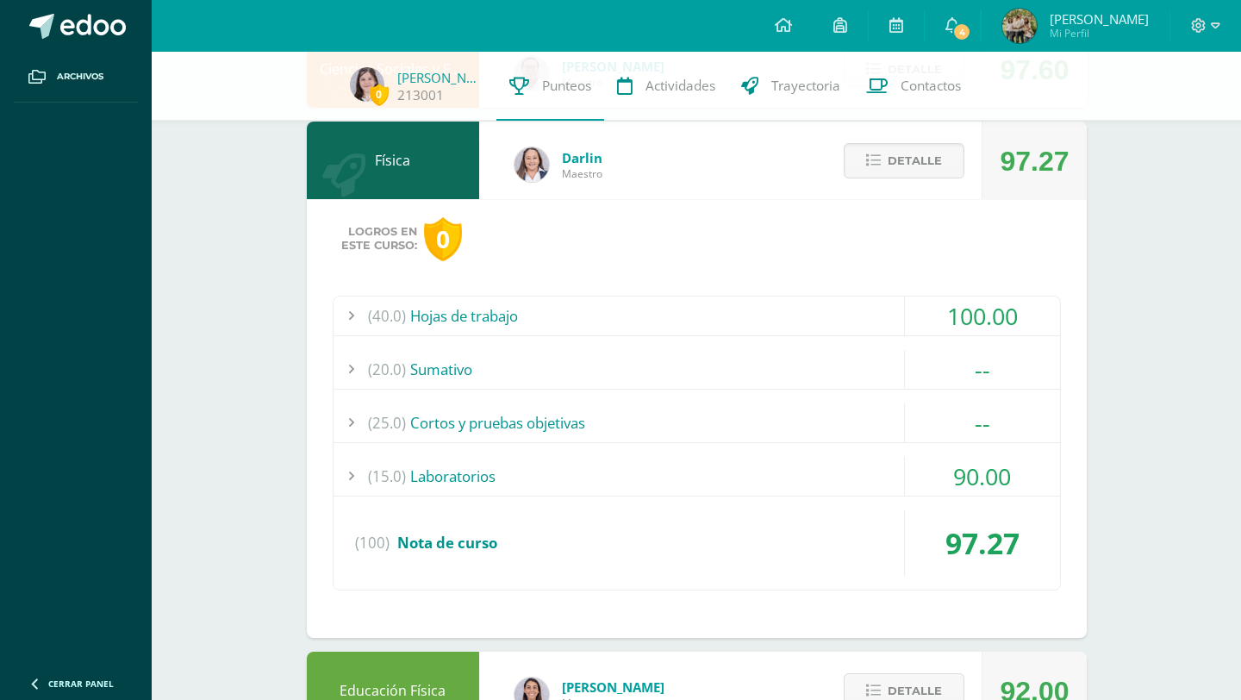
click at [489, 415] on div "(25.0) Cortos y pruebas objetivas" at bounding box center [697, 422] width 727 height 39
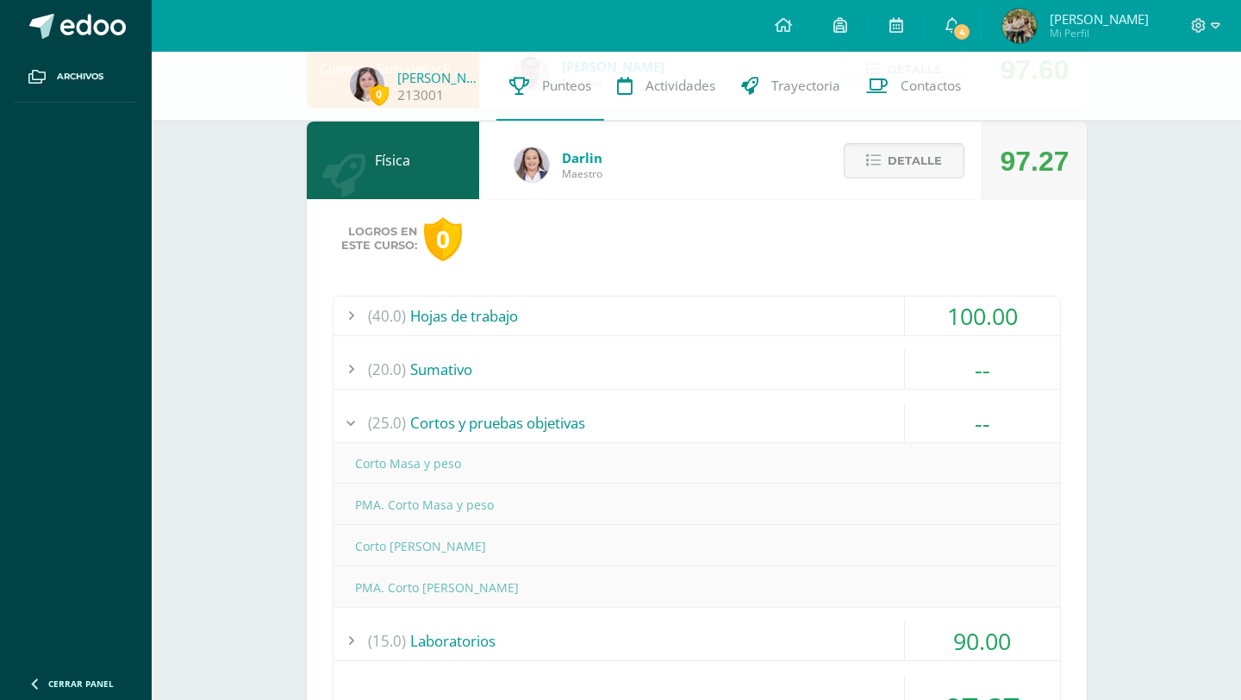
scroll to position [1083, 0]
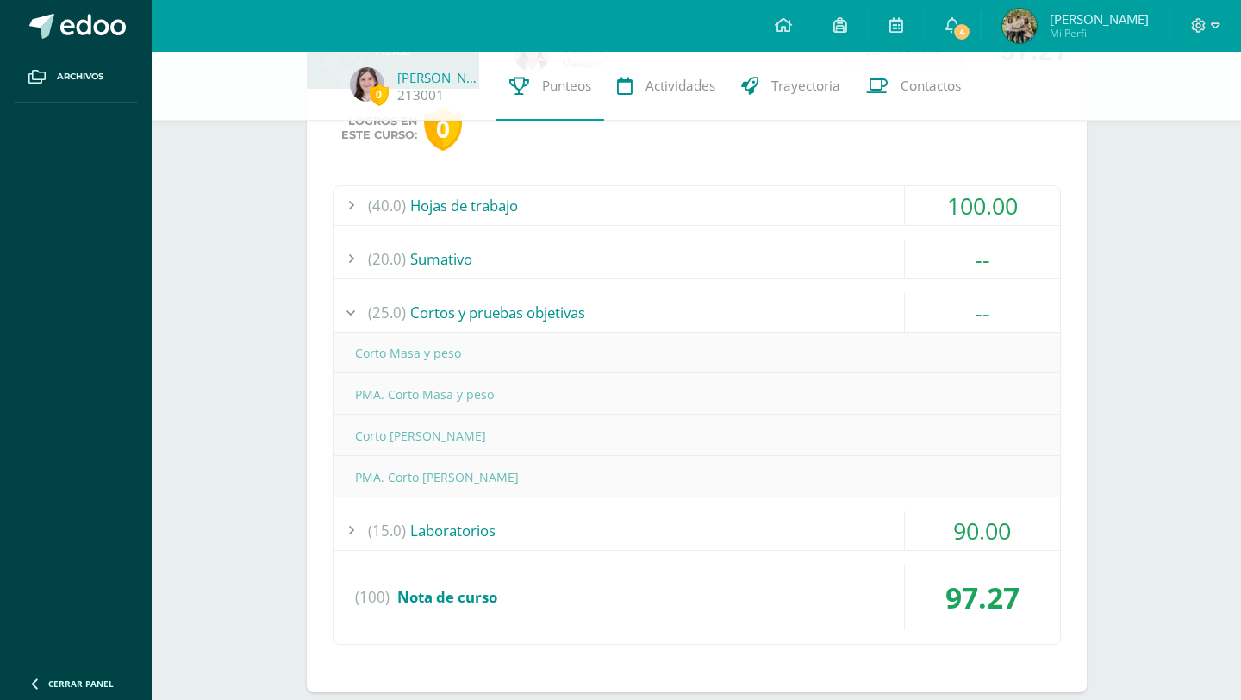
click at [490, 320] on div "(25.0) Cortos y pruebas objetivas" at bounding box center [697, 312] width 727 height 39
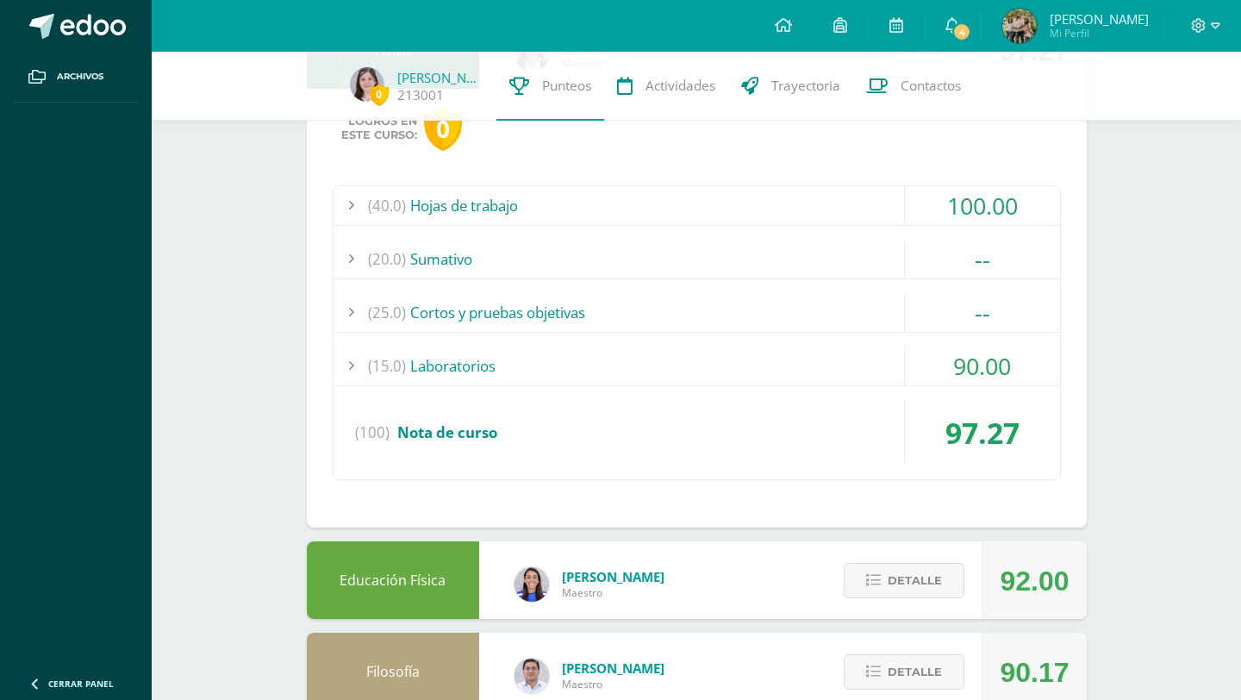
click at [478, 366] on div "(15.0) Laboratorios" at bounding box center [697, 365] width 727 height 39
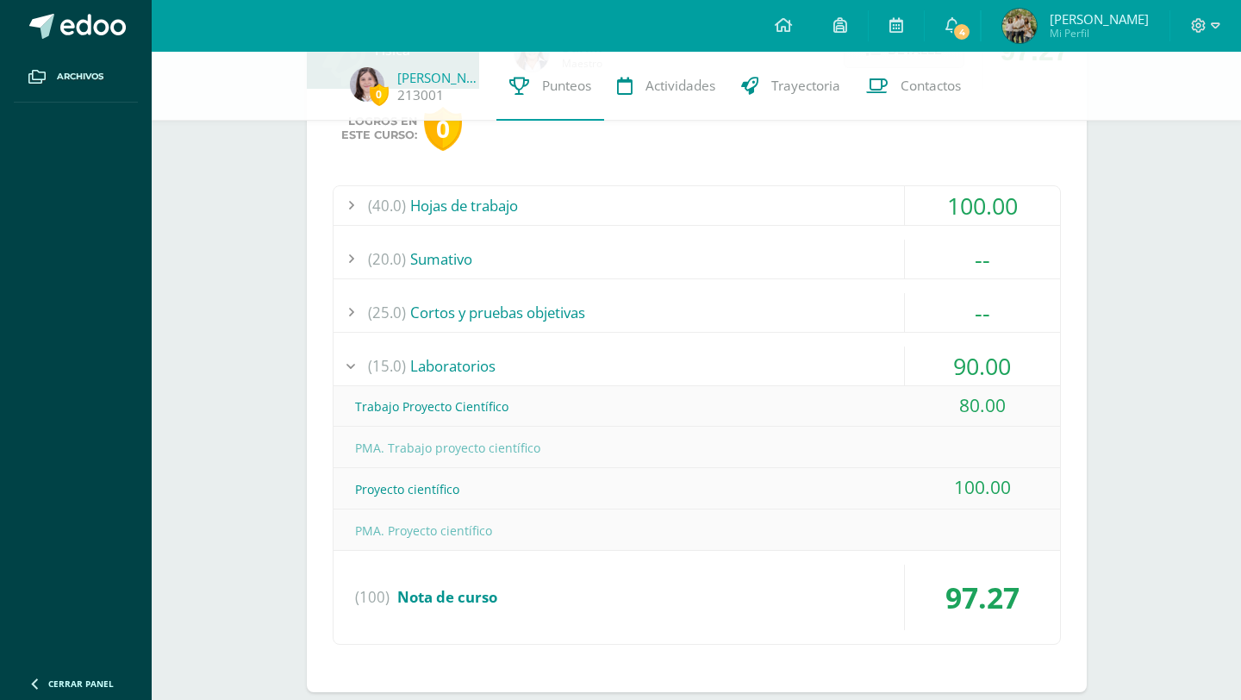
click at [545, 362] on div "(15.0) Laboratorios" at bounding box center [697, 365] width 727 height 39
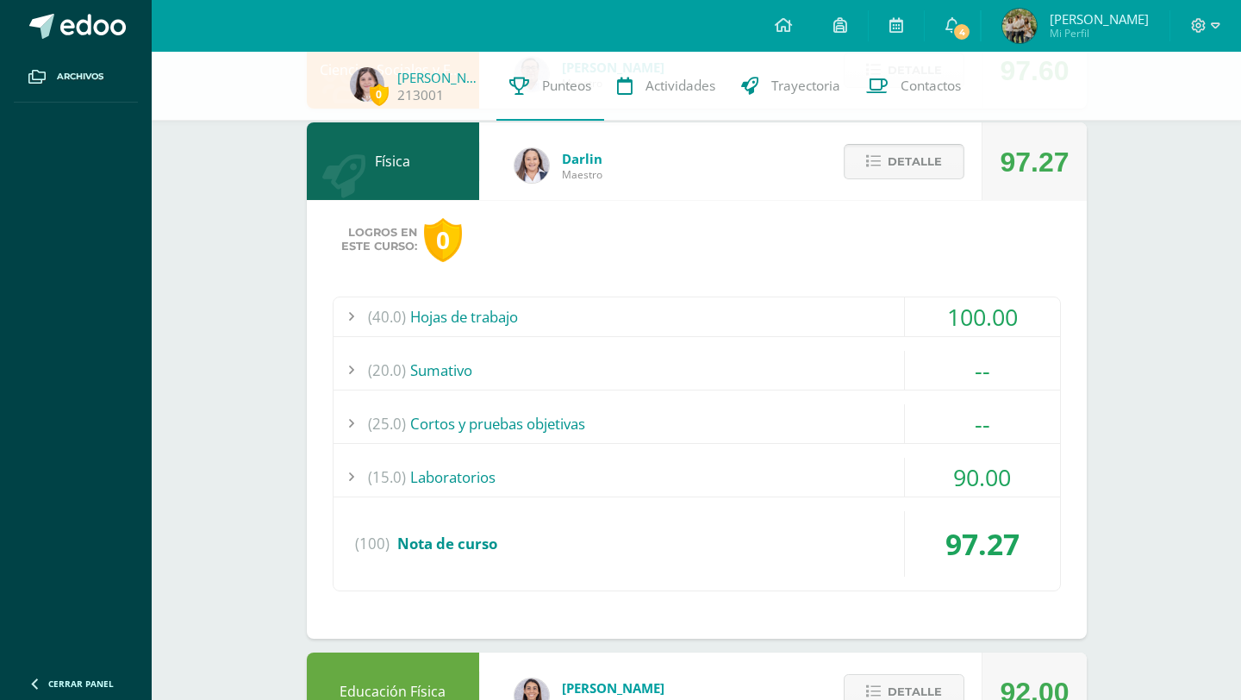
click at [887, 165] on button "Detalle" at bounding box center [904, 161] width 121 height 35
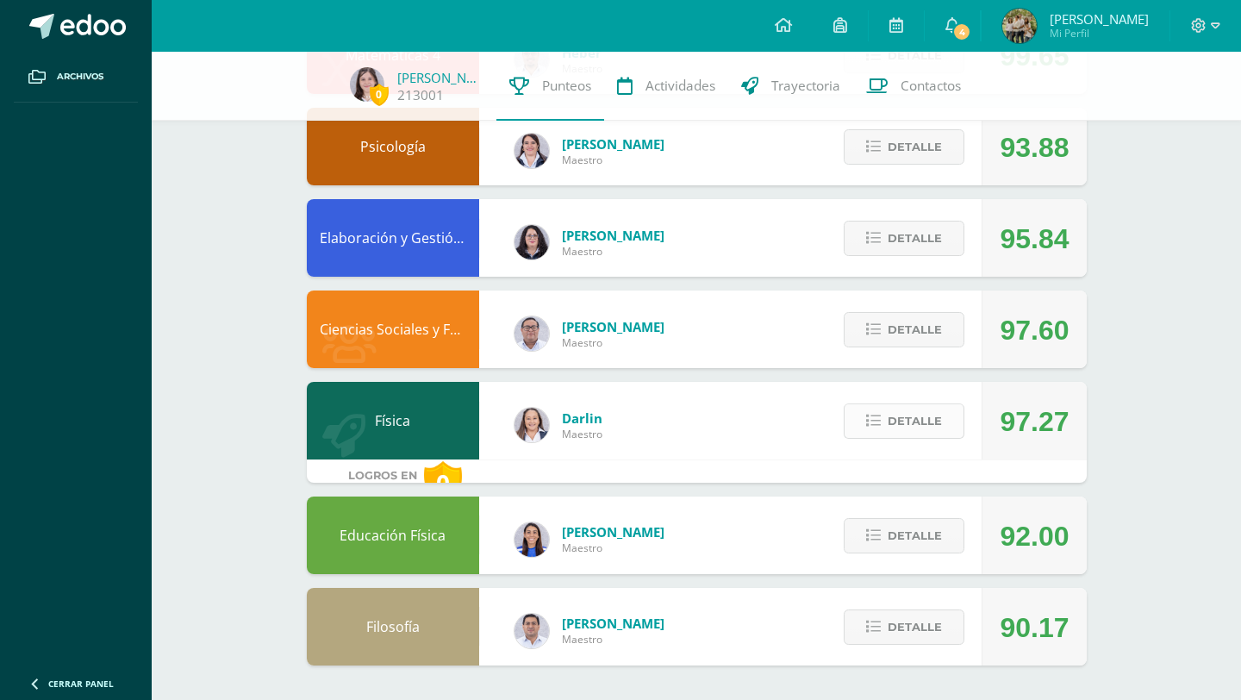
scroll to position [689, 0]
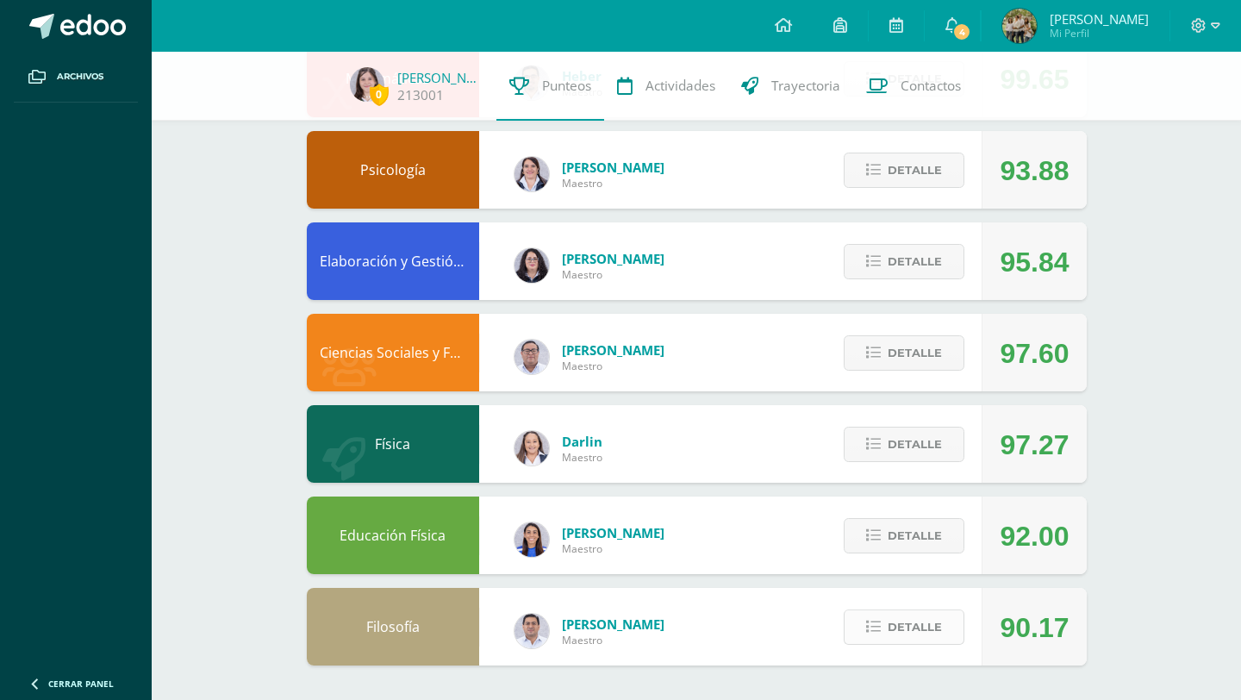
click at [892, 616] on span "Detalle" at bounding box center [915, 627] width 54 height 32
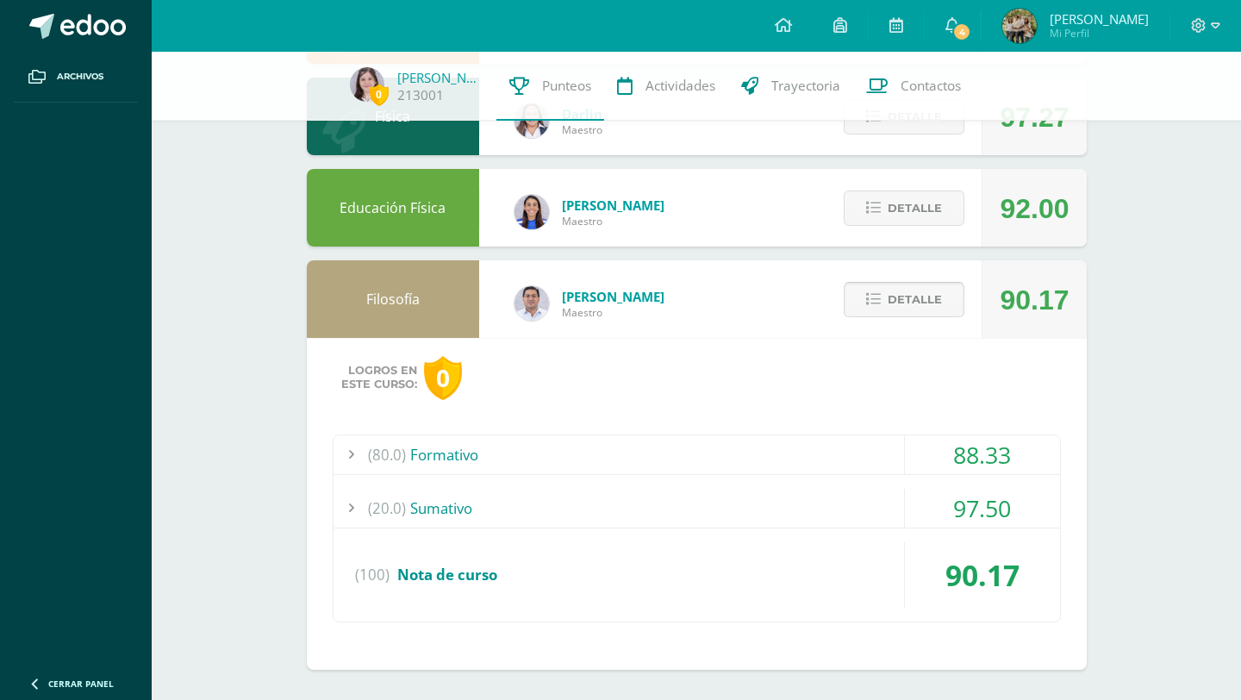
scroll to position [1021, 0]
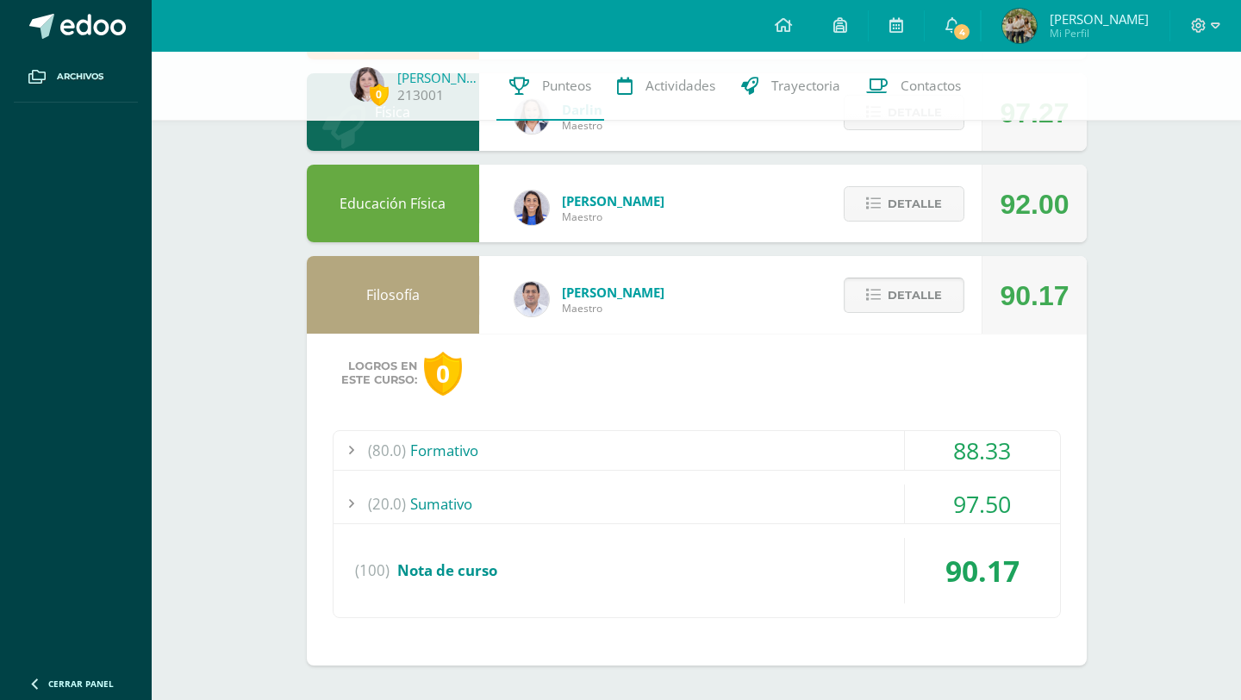
click at [893, 290] on span "Detalle" at bounding box center [915, 295] width 54 height 32
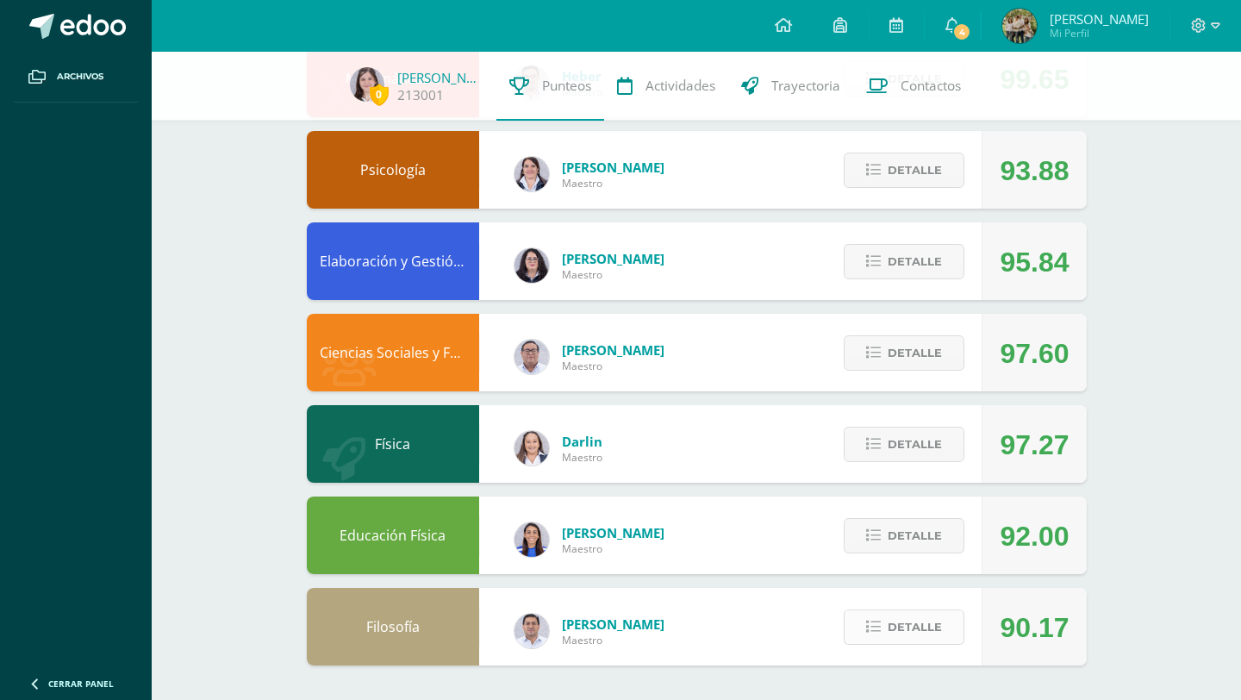
scroll to position [0, 0]
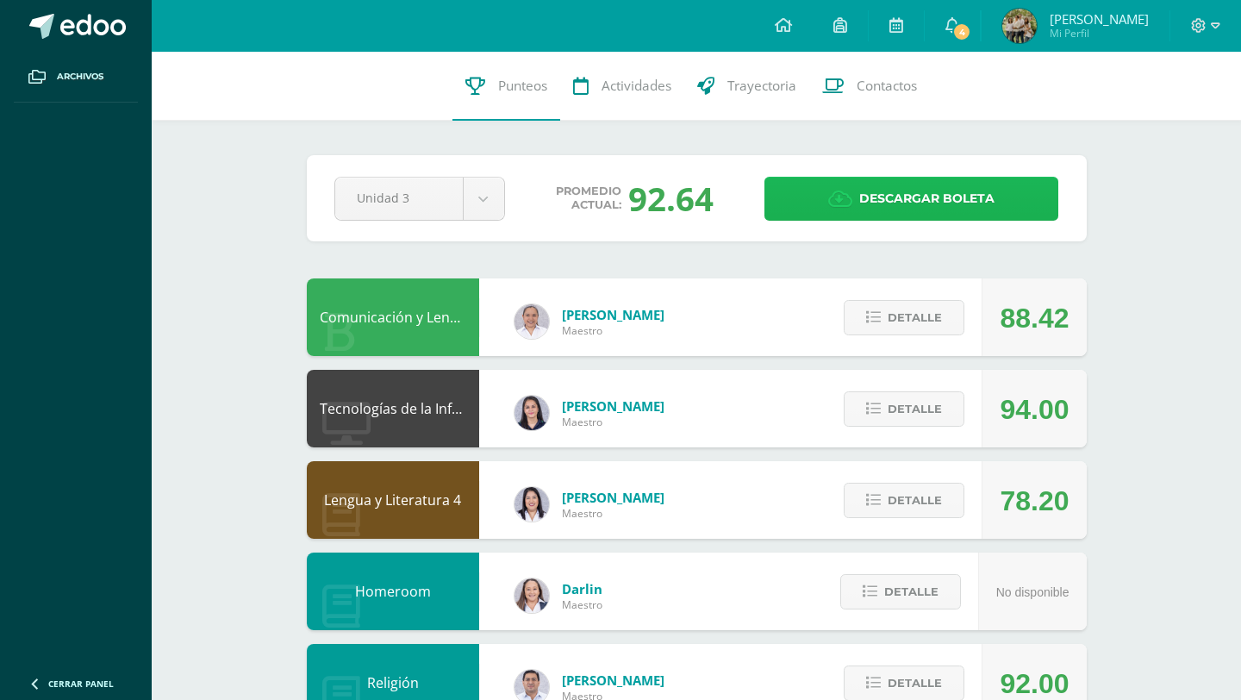
click at [826, 206] on link "Descargar boleta" at bounding box center [912, 199] width 294 height 44
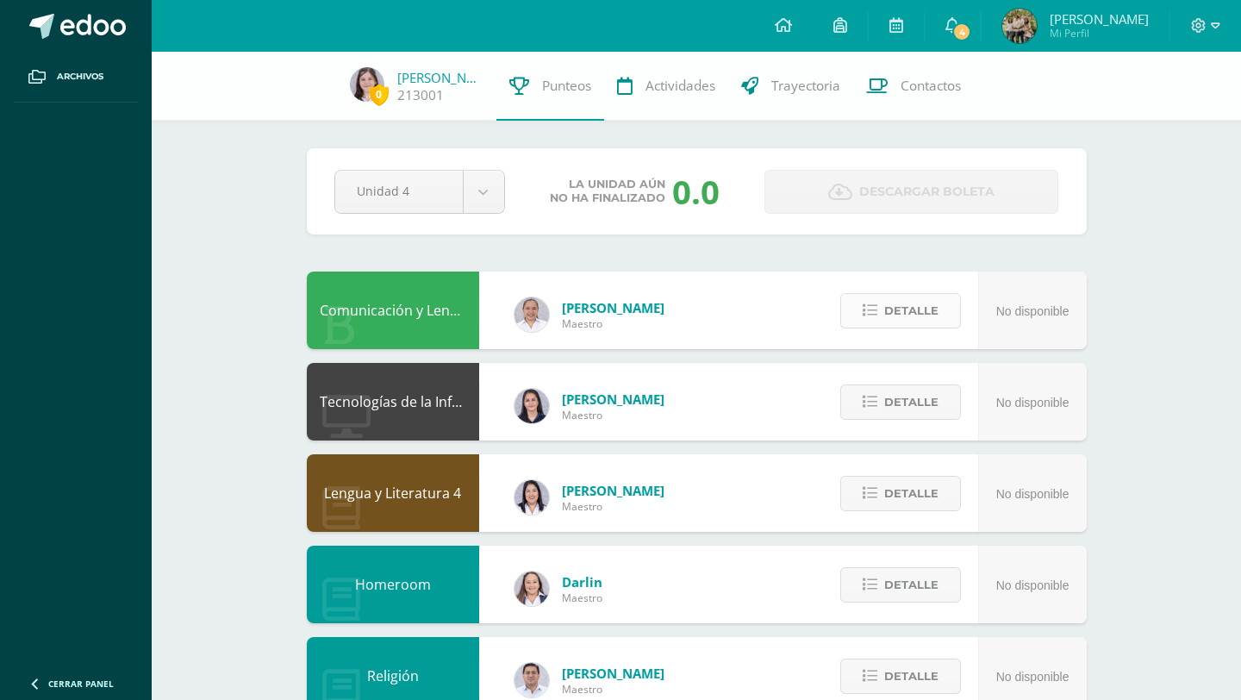
click at [868, 312] on icon at bounding box center [870, 310] width 15 height 15
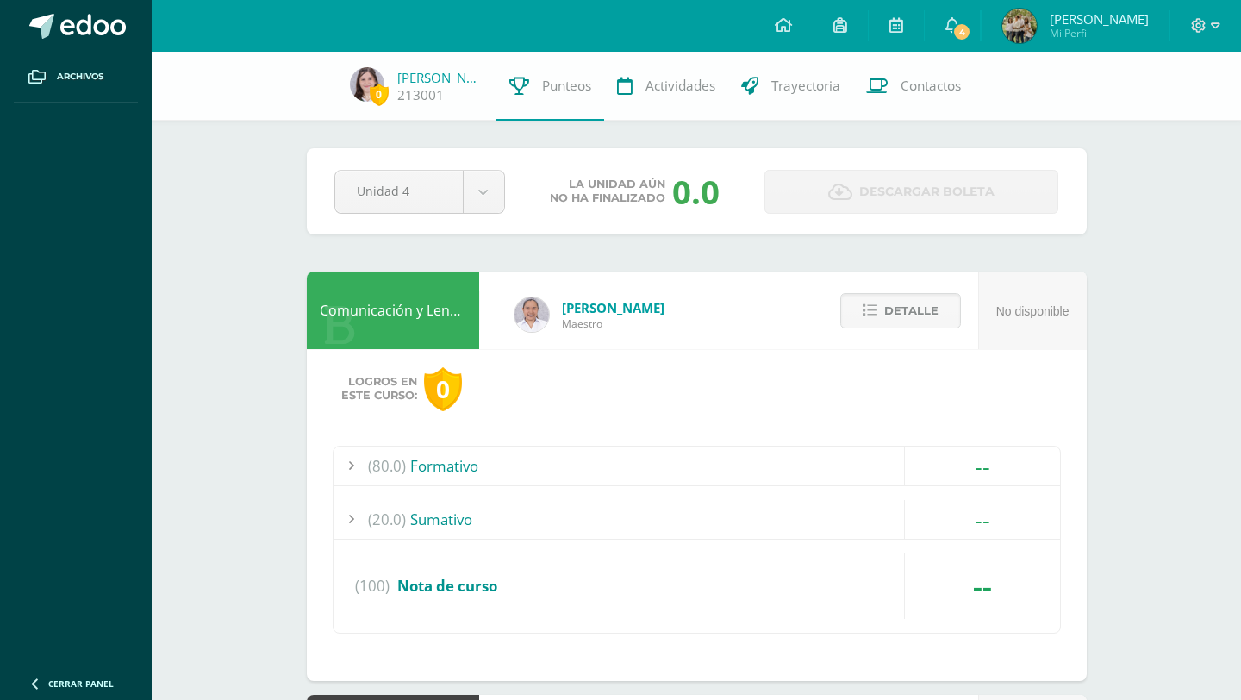
click at [570, 478] on div "(80.0) Formativo" at bounding box center [697, 465] width 727 height 39
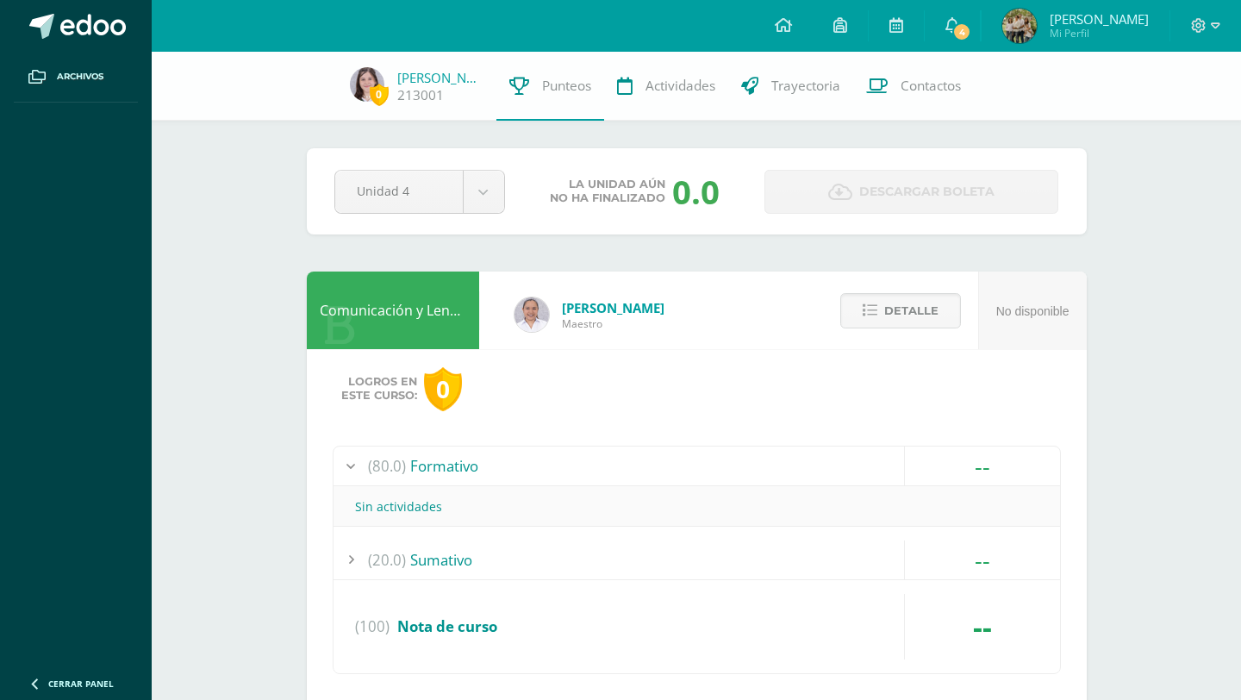
click at [567, 471] on div "(80.0) Formativo" at bounding box center [697, 465] width 727 height 39
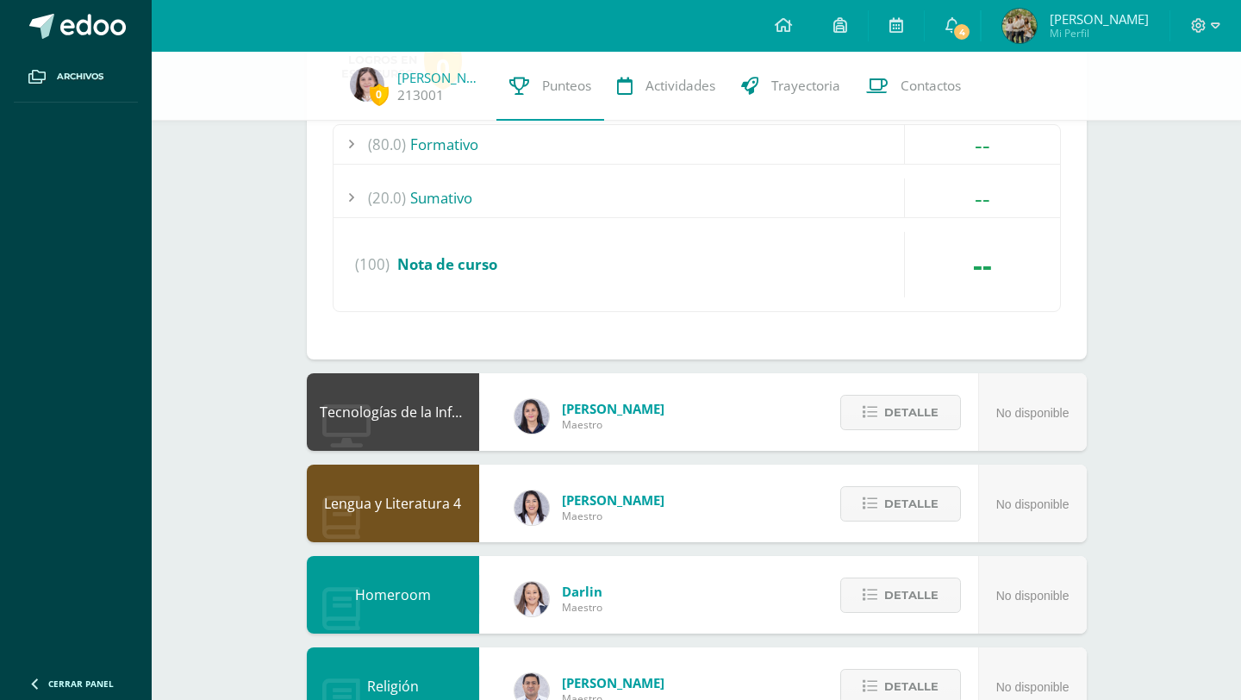
scroll to position [323, 0]
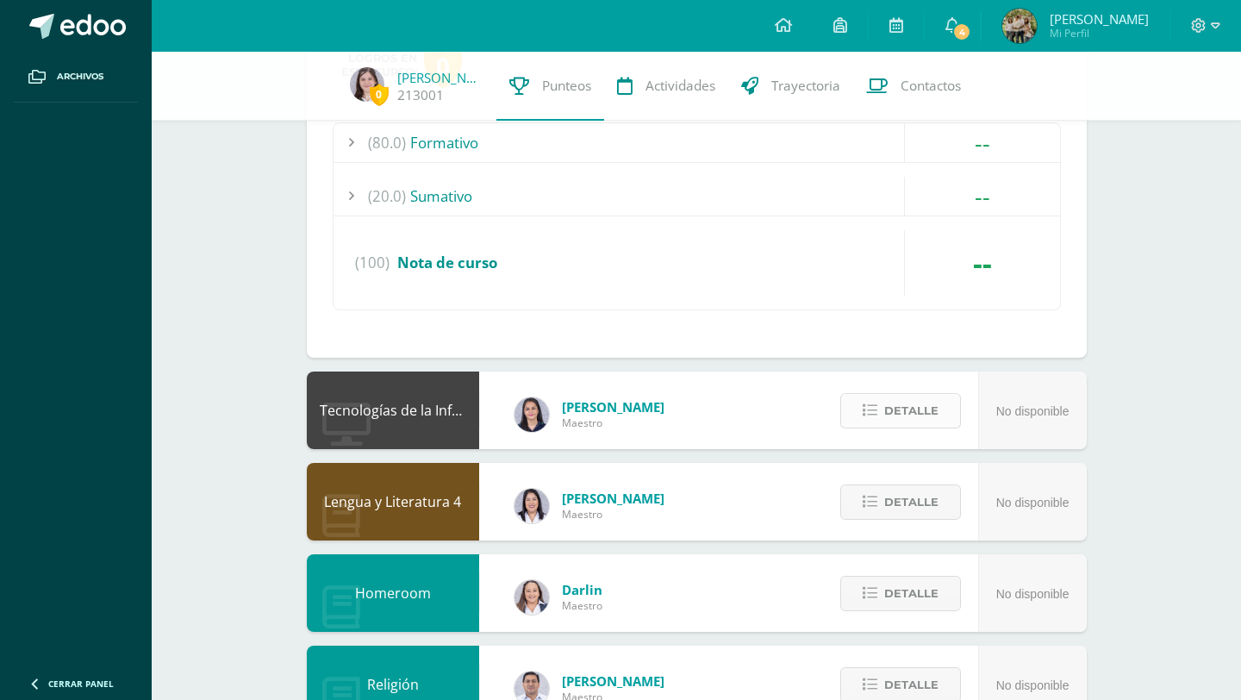
click at [864, 394] on button "Detalle" at bounding box center [900, 410] width 121 height 35
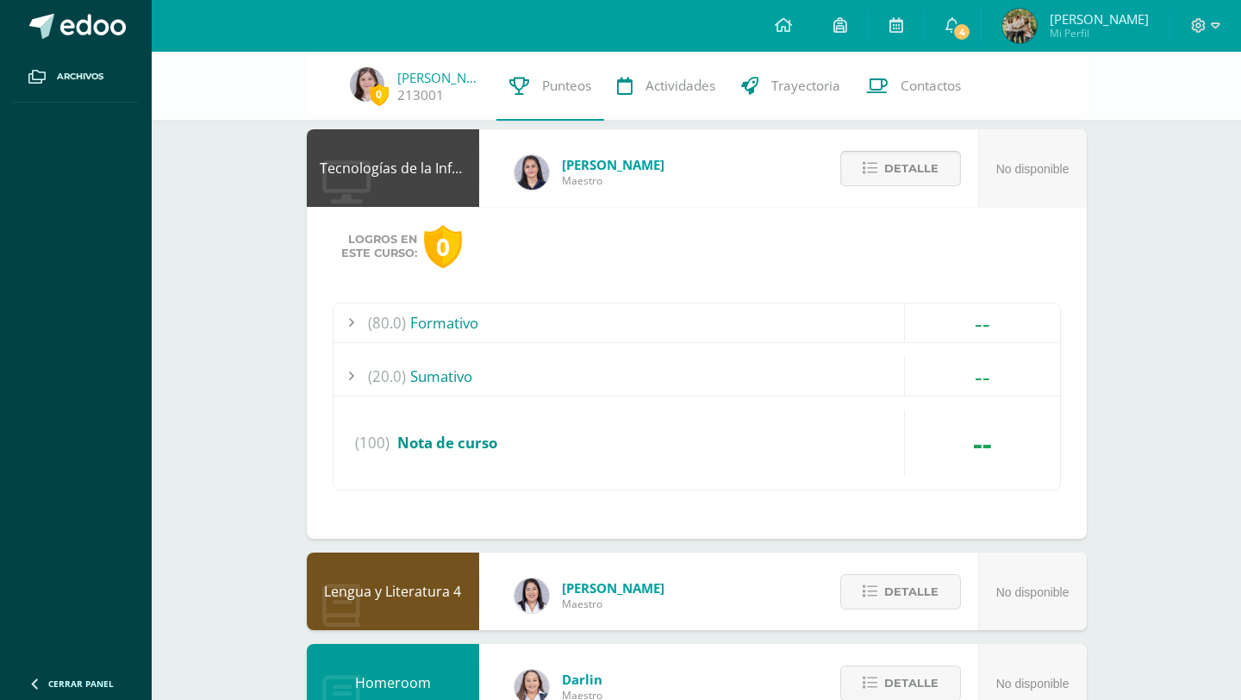
scroll to position [587, 0]
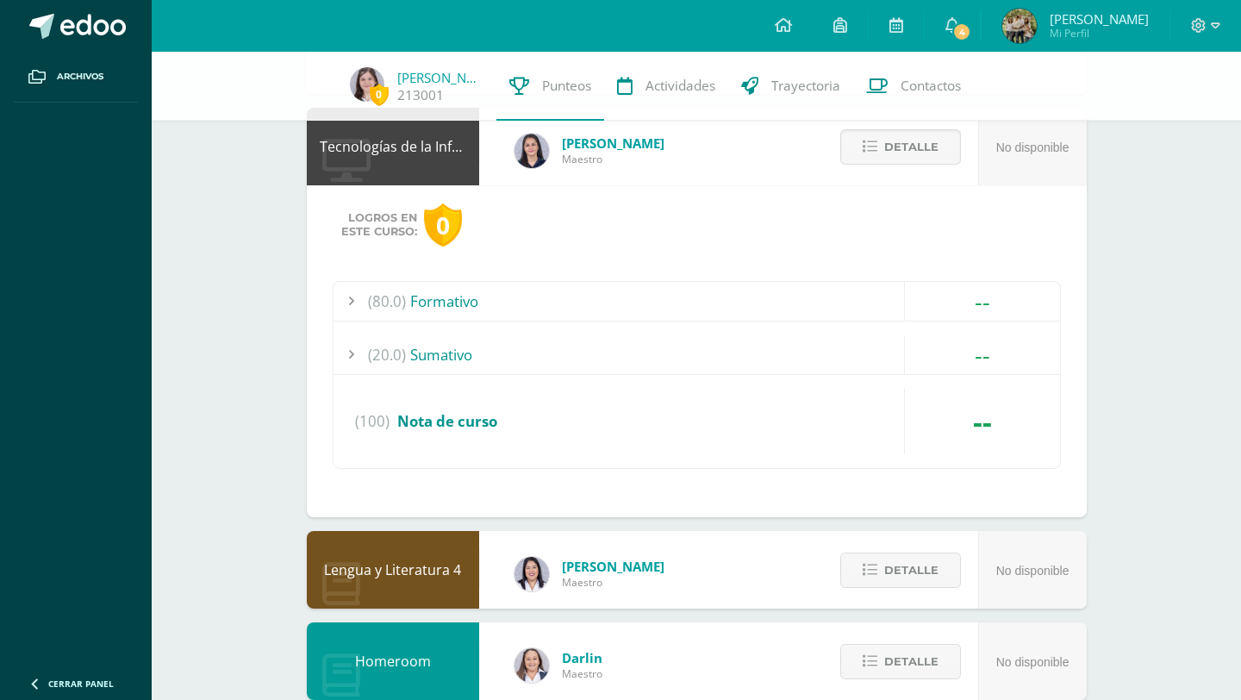
click at [776, 305] on div "(80.0) Formativo" at bounding box center [697, 301] width 727 height 39
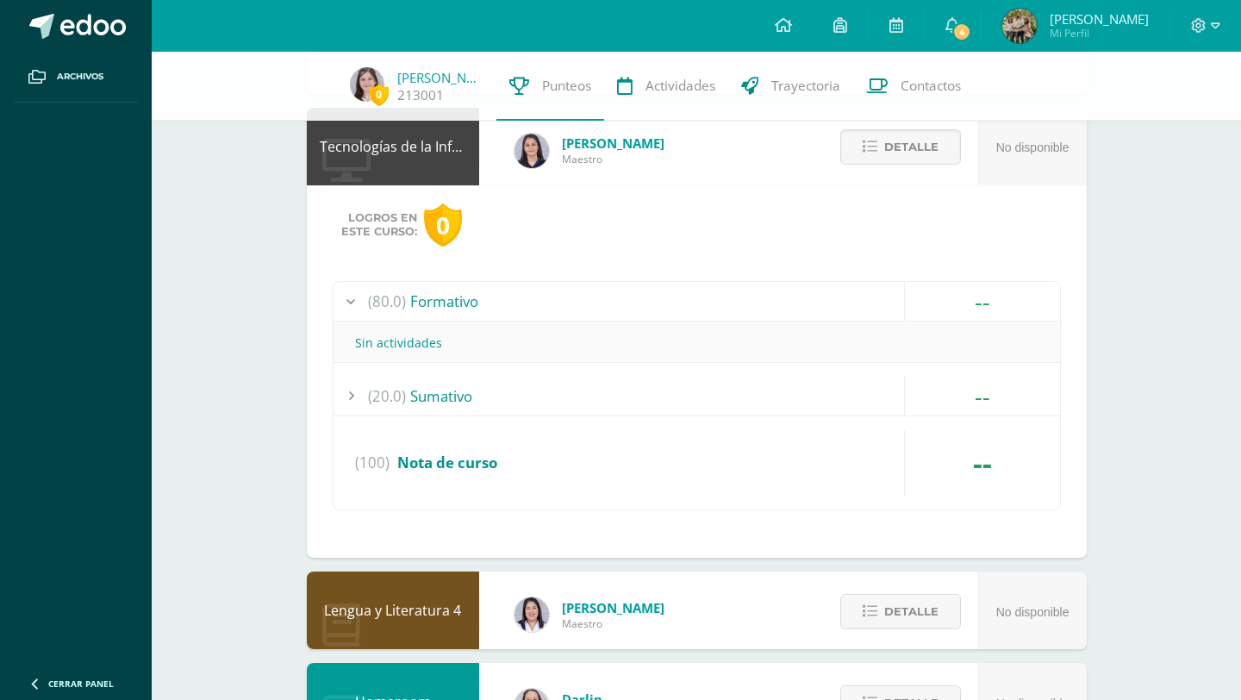
click at [776, 305] on div "(80.0) Formativo" at bounding box center [697, 301] width 727 height 39
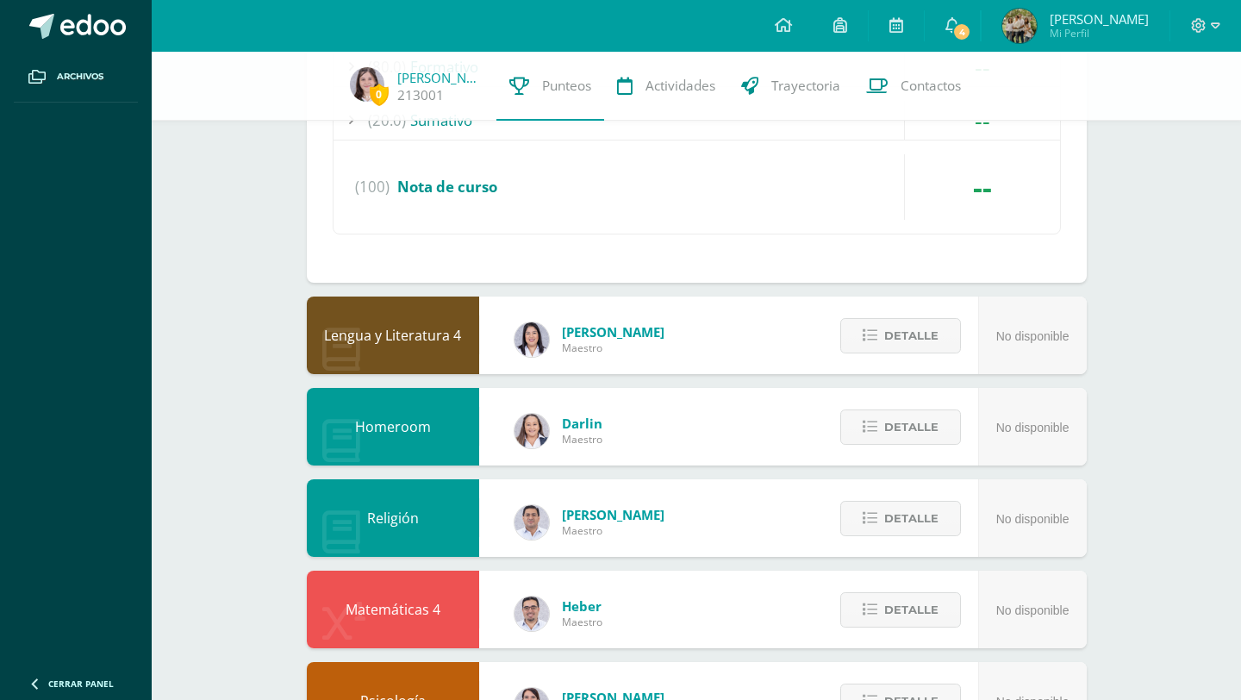
scroll to position [1352, 0]
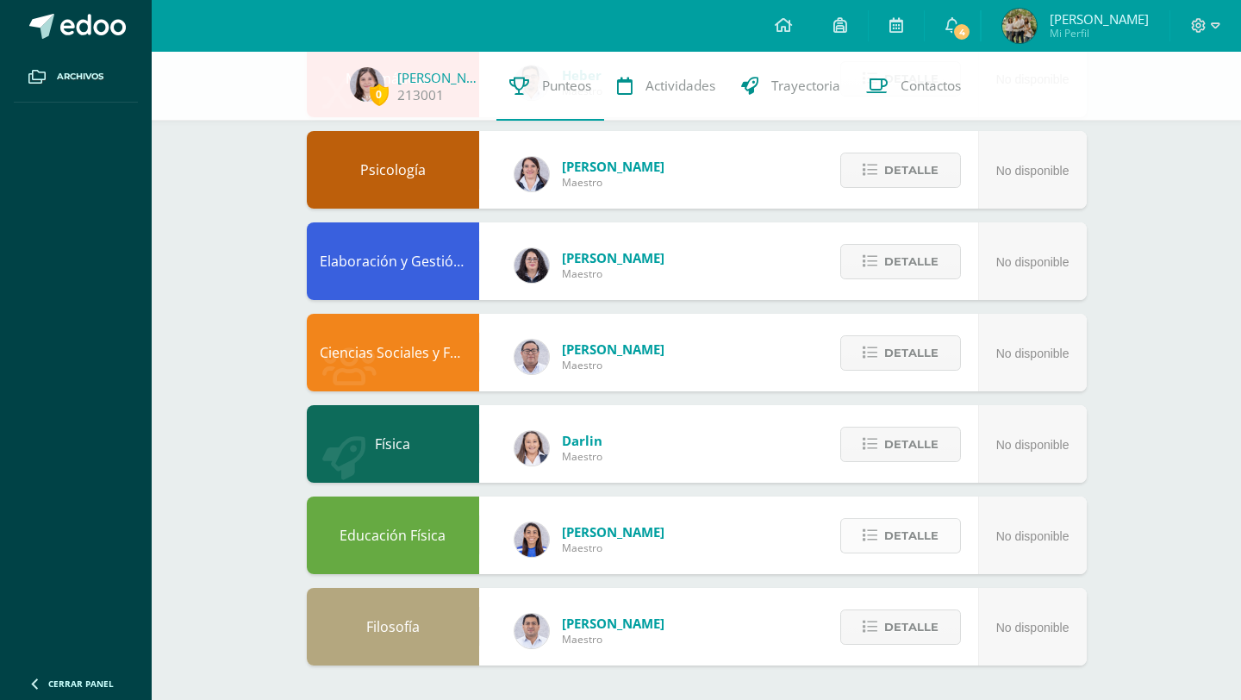
click at [881, 534] on button "Detalle" at bounding box center [900, 535] width 121 height 35
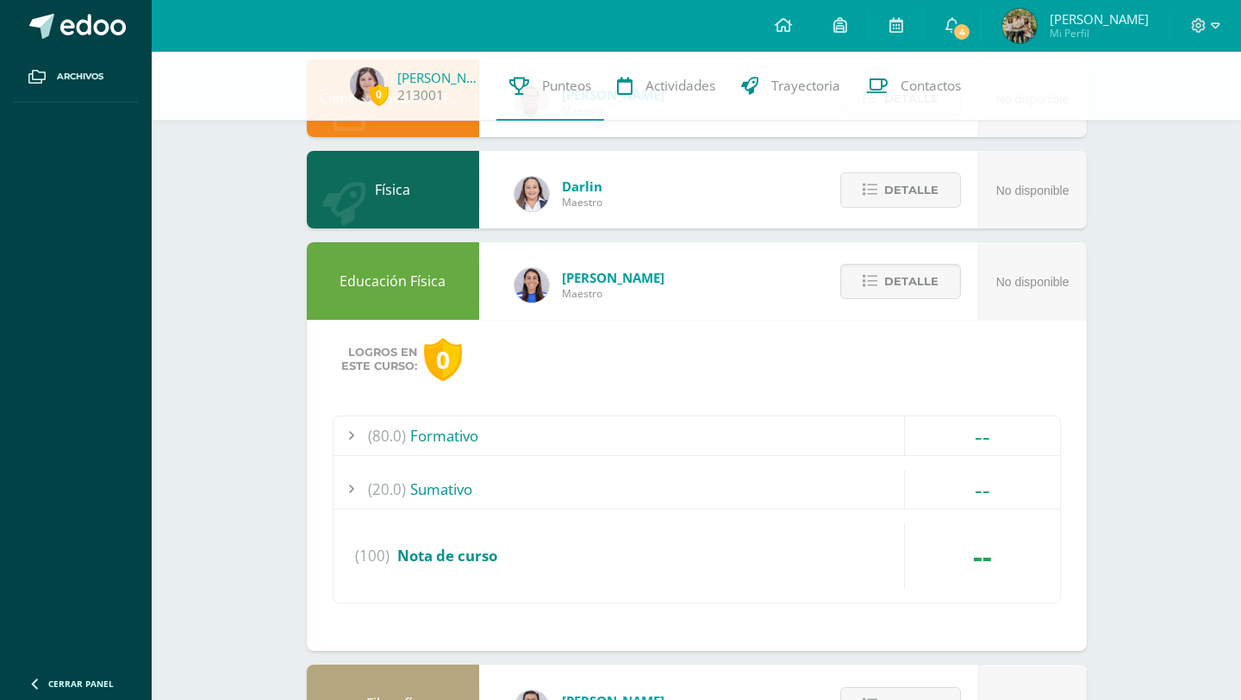
scroll to position [1626, 0]
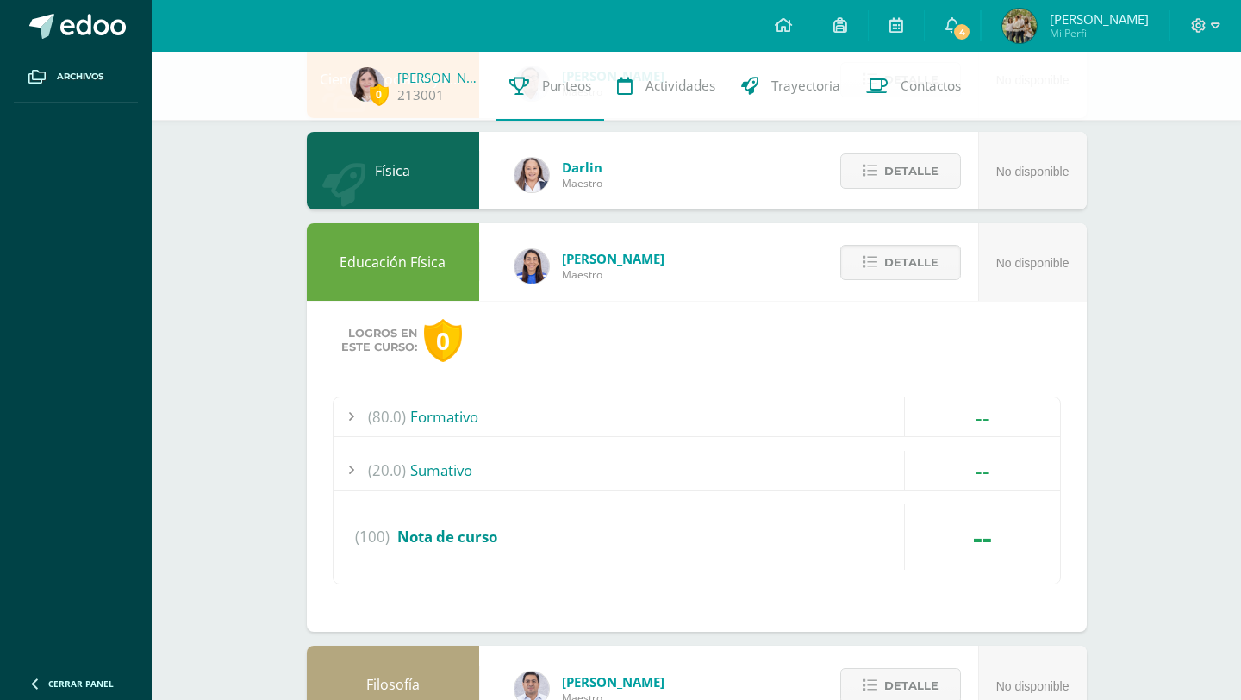
click at [417, 425] on div "(80.0) Formativo" at bounding box center [697, 416] width 727 height 39
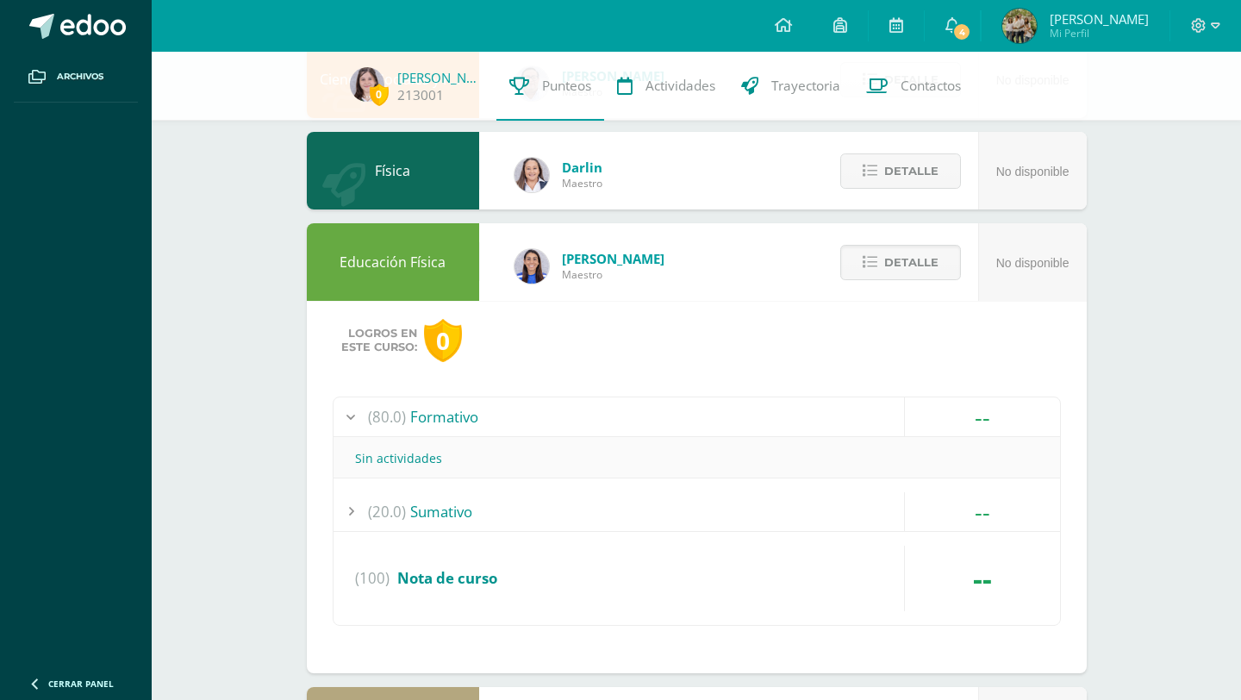
click at [417, 425] on div "(80.0) Formativo" at bounding box center [697, 416] width 727 height 39
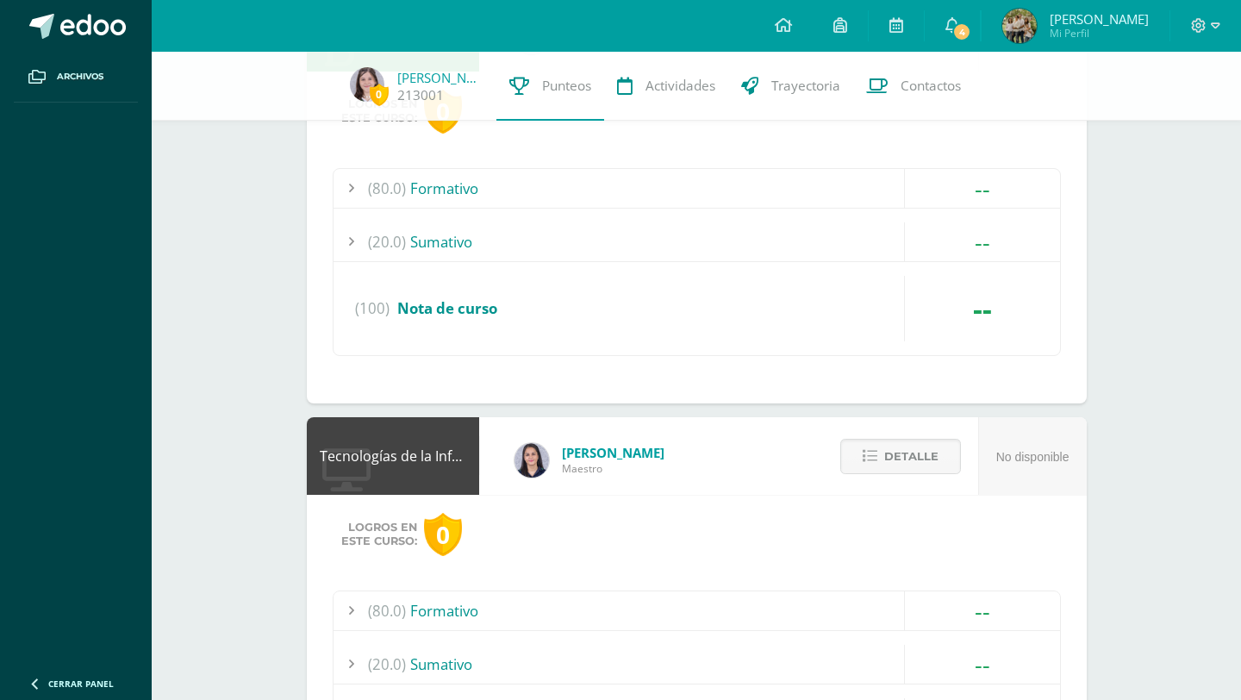
scroll to position [0, 0]
